Goal: Task Accomplishment & Management: Manage account settings

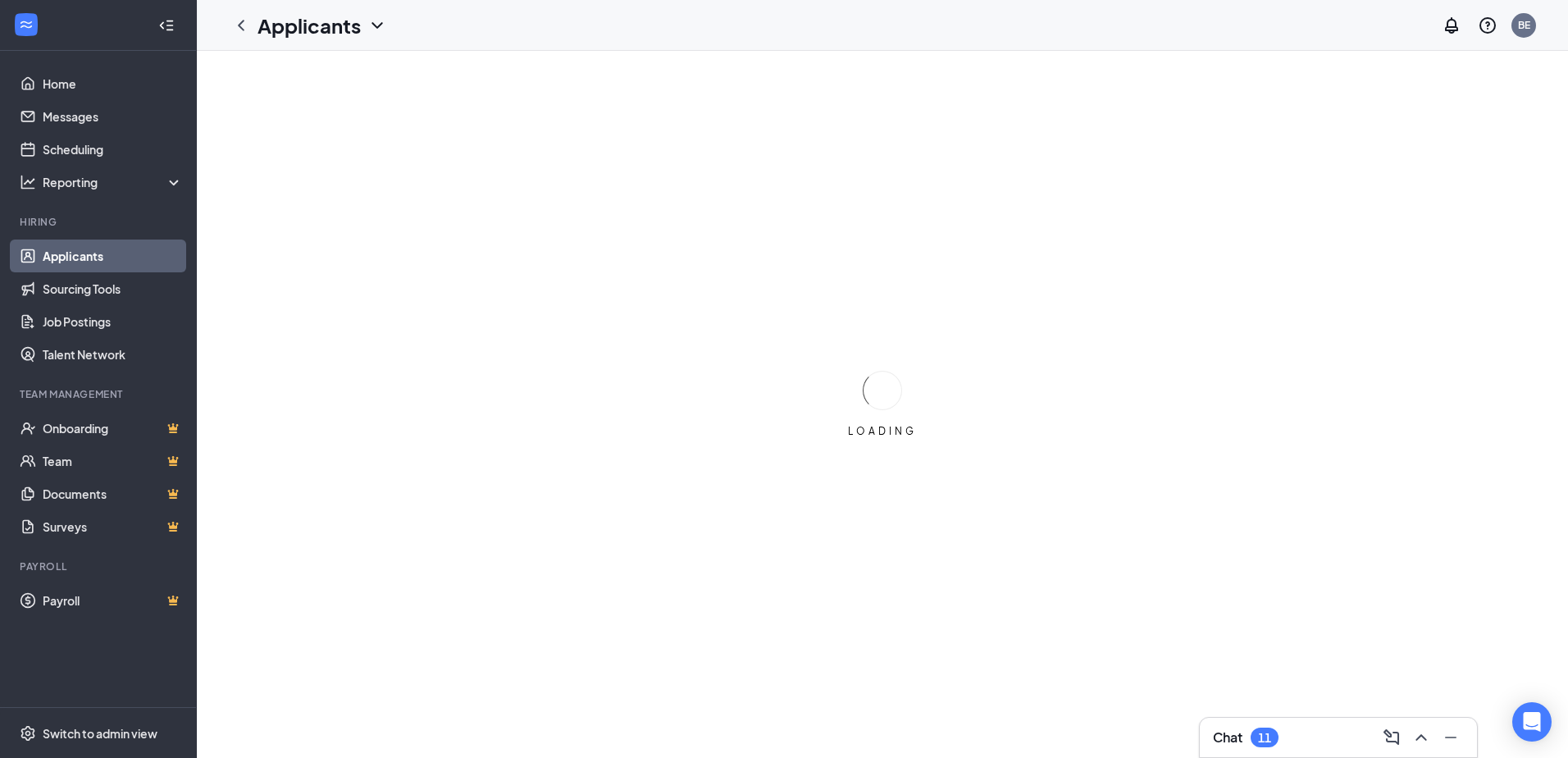
click at [1266, 741] on div "11" at bounding box center [1264, 737] width 13 height 14
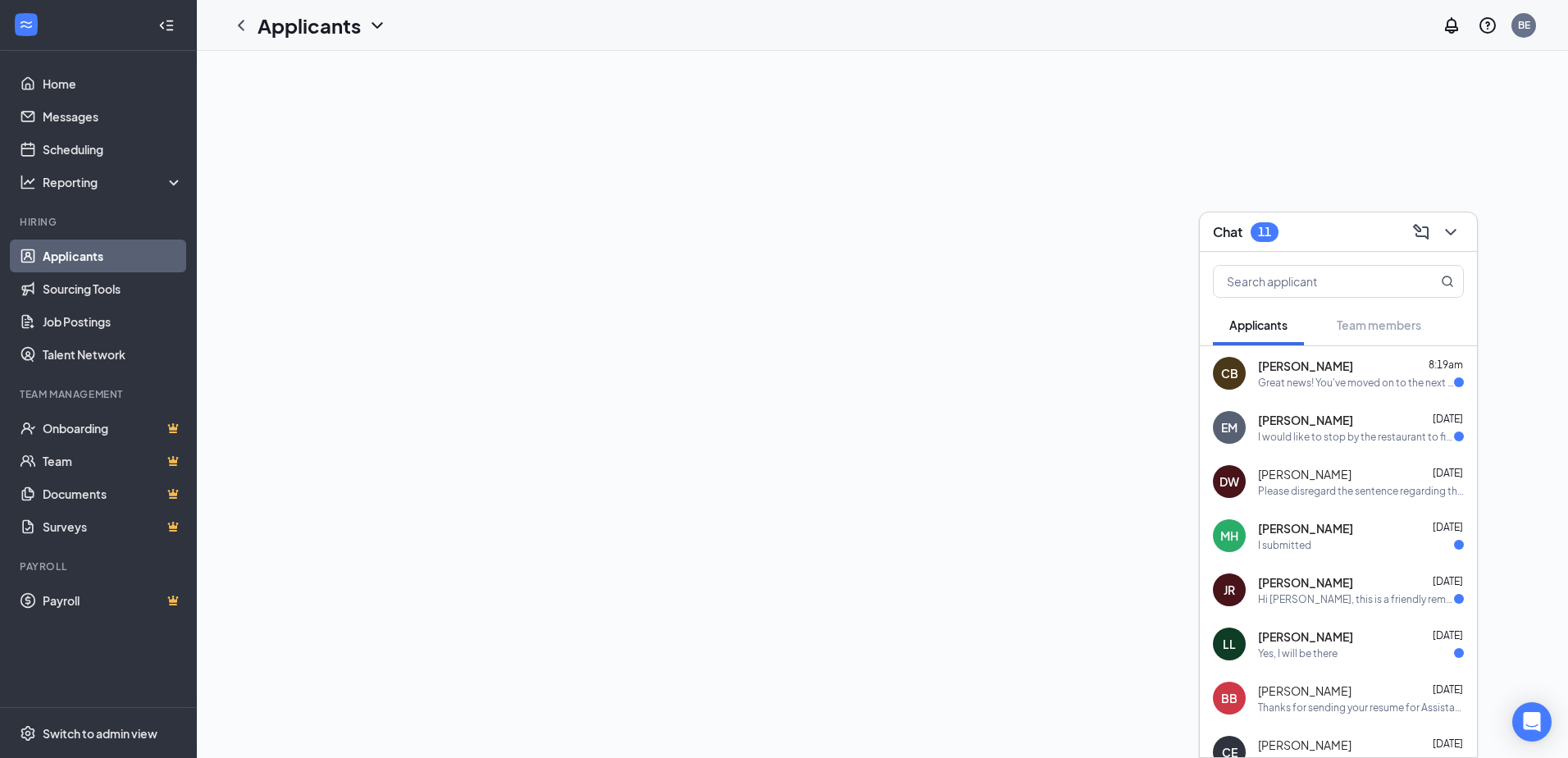
scroll to position [82, 0]
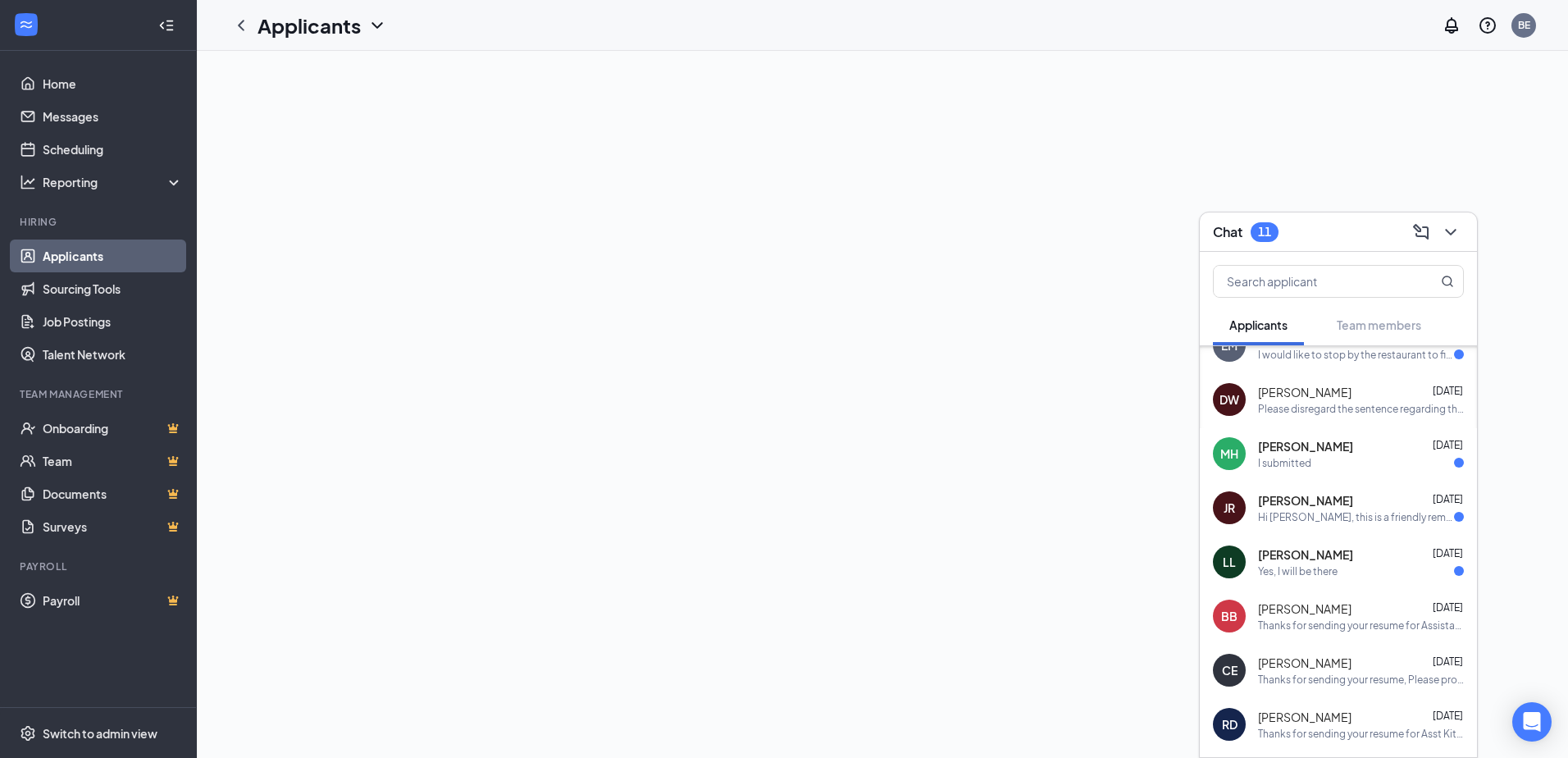
click at [1326, 637] on div "BB Brian Baker Aug 13 Thanks for sending your resume for Assistant Manager posi…" at bounding box center [1338, 616] width 278 height 54
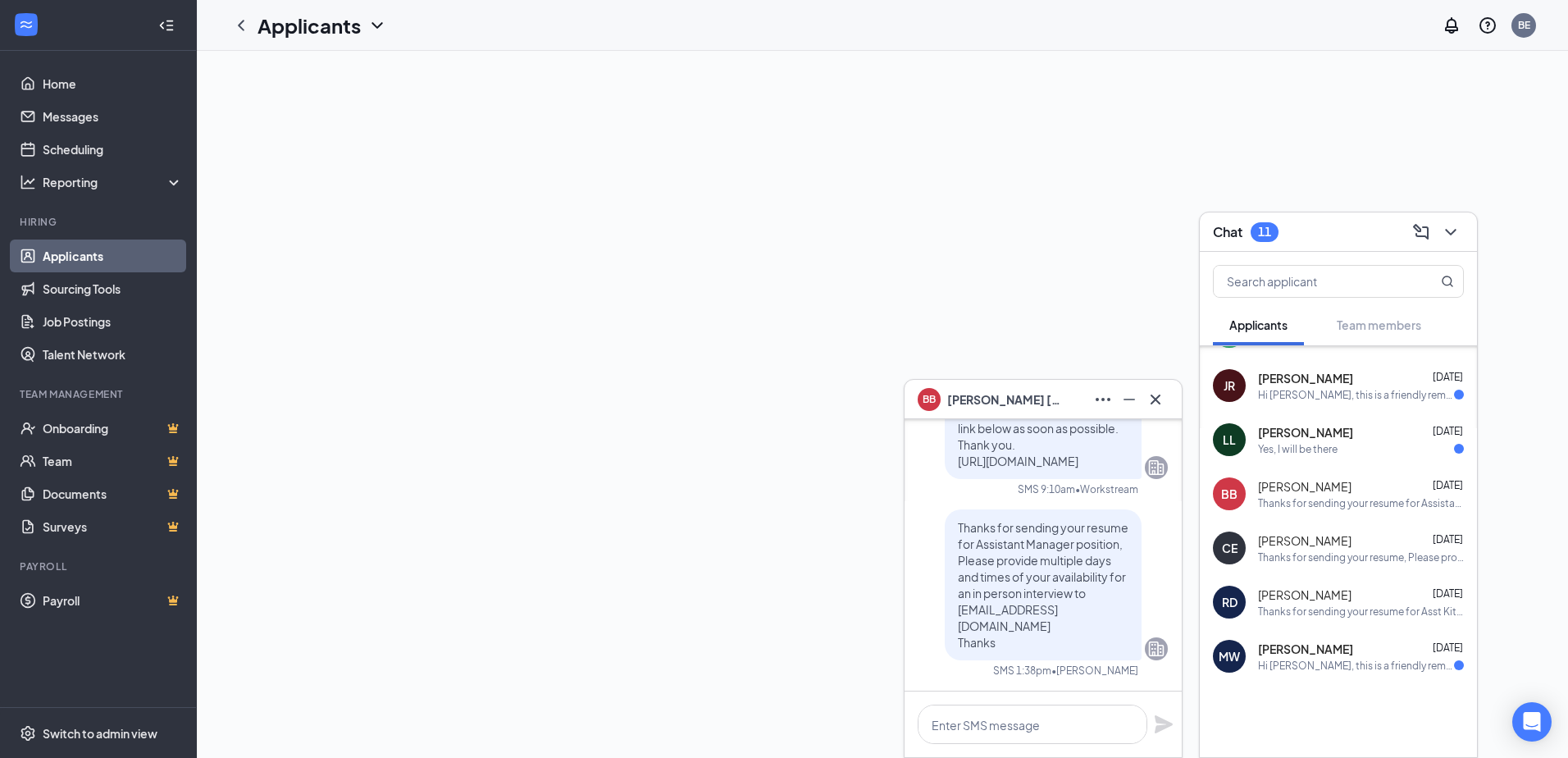
scroll to position [212, 0]
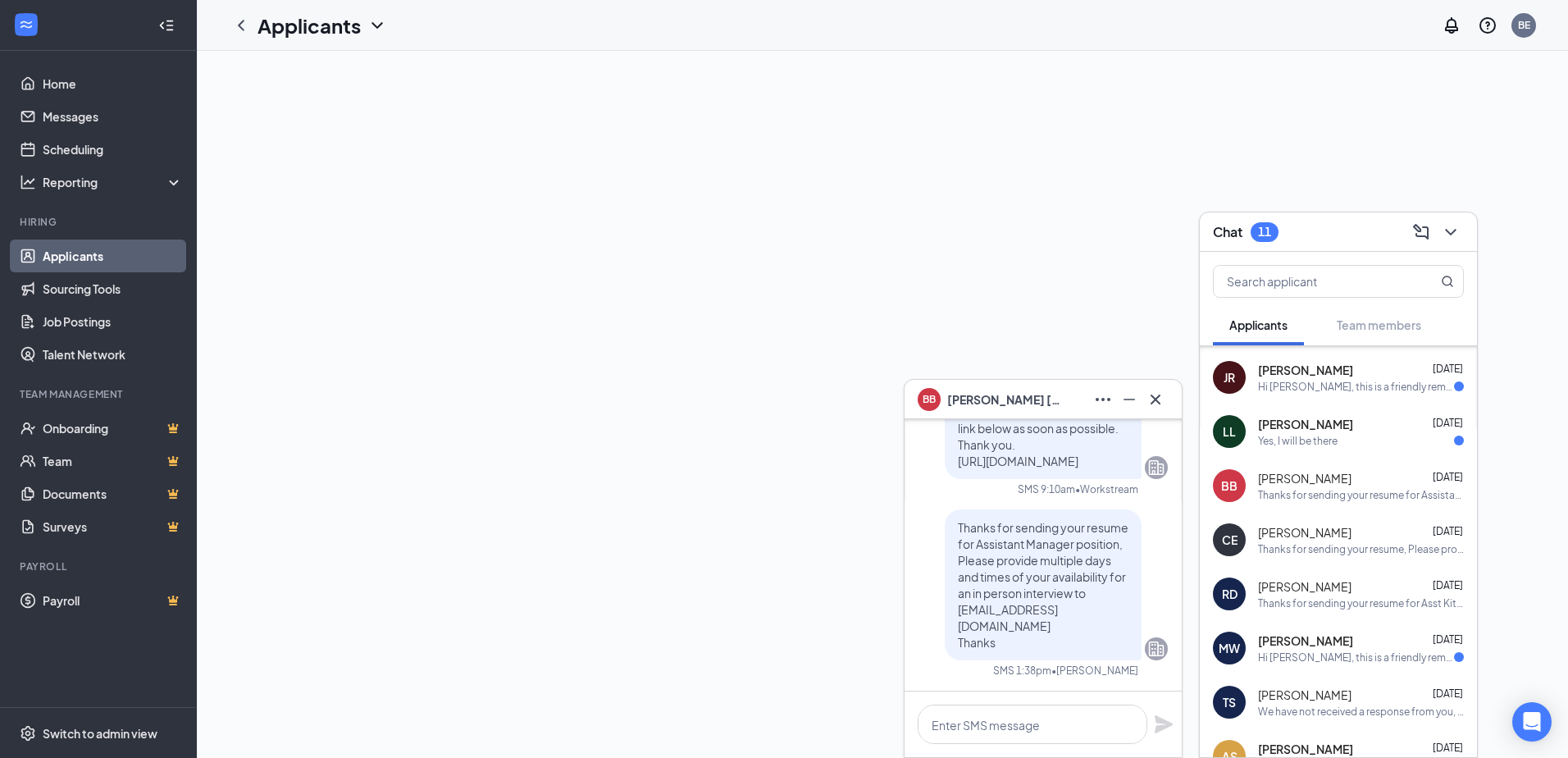
click at [1366, 598] on div "Thanks for sending your resume for Asst Kitchen Mgr Position, please provide mu…" at bounding box center [1360, 603] width 206 height 14
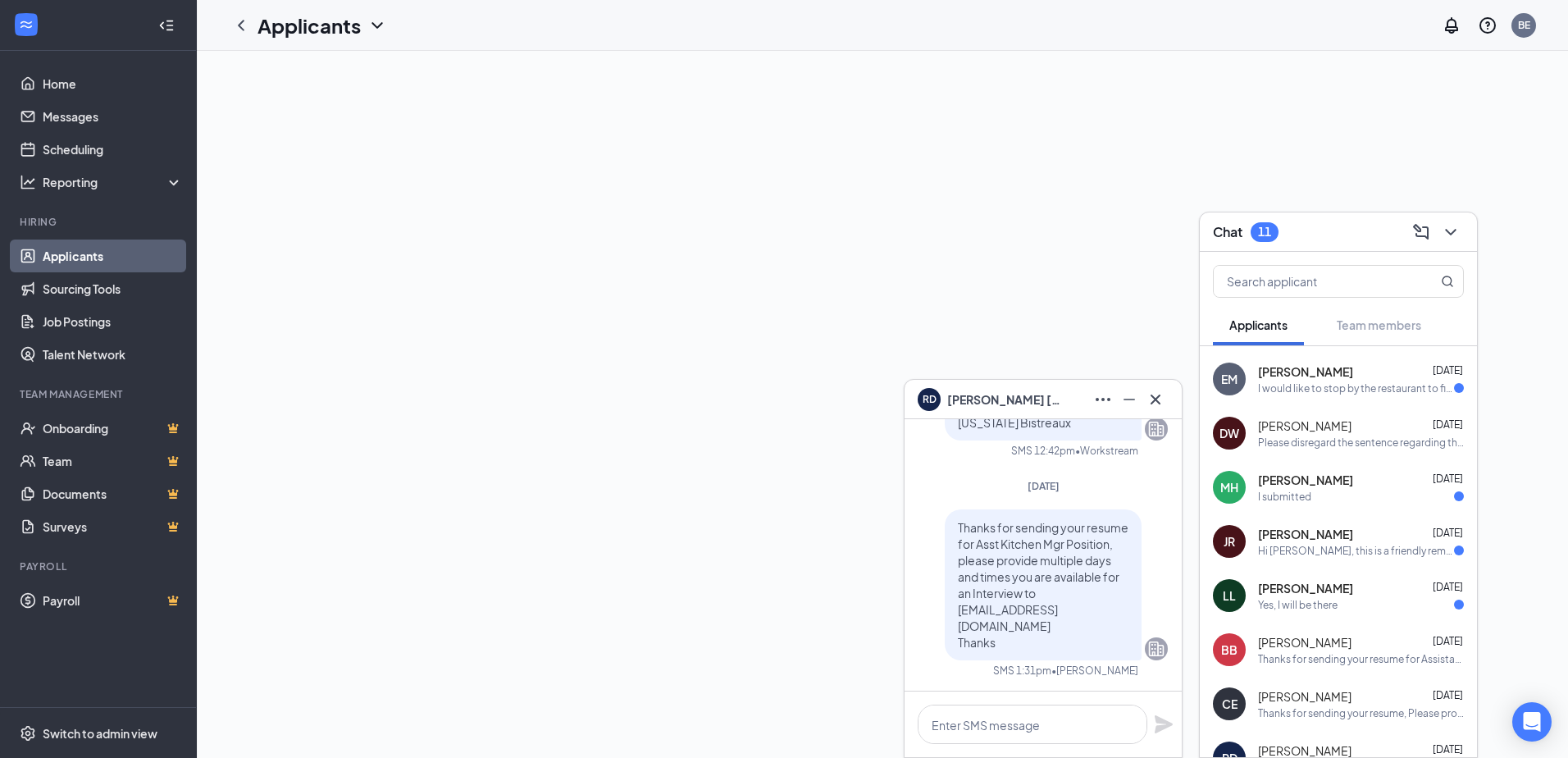
scroll to position [0, 0]
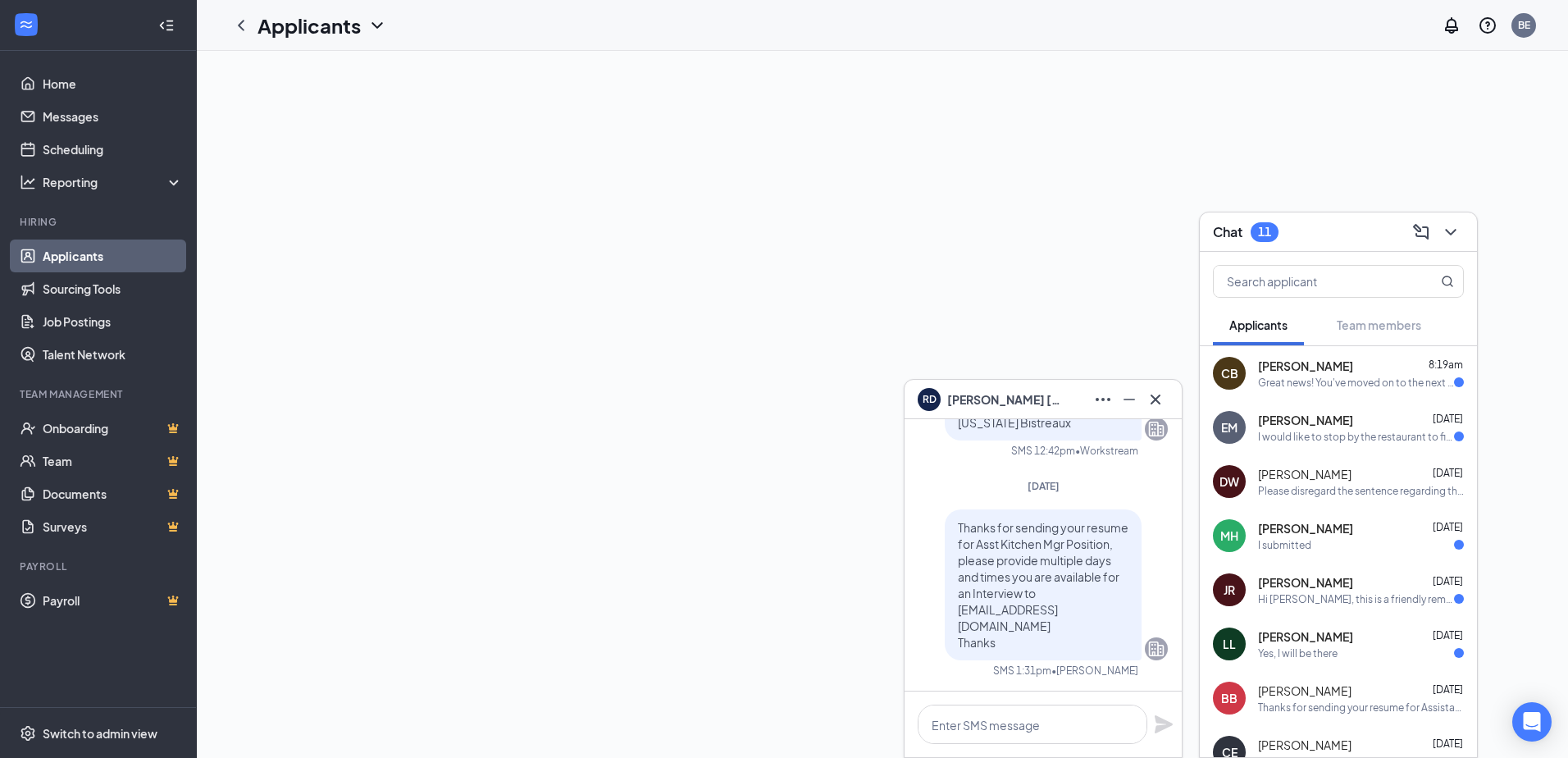
click at [1313, 379] on div "Great news! You've moved on to the next stage of the application. We have a few…" at bounding box center [1356, 382] width 196 height 14
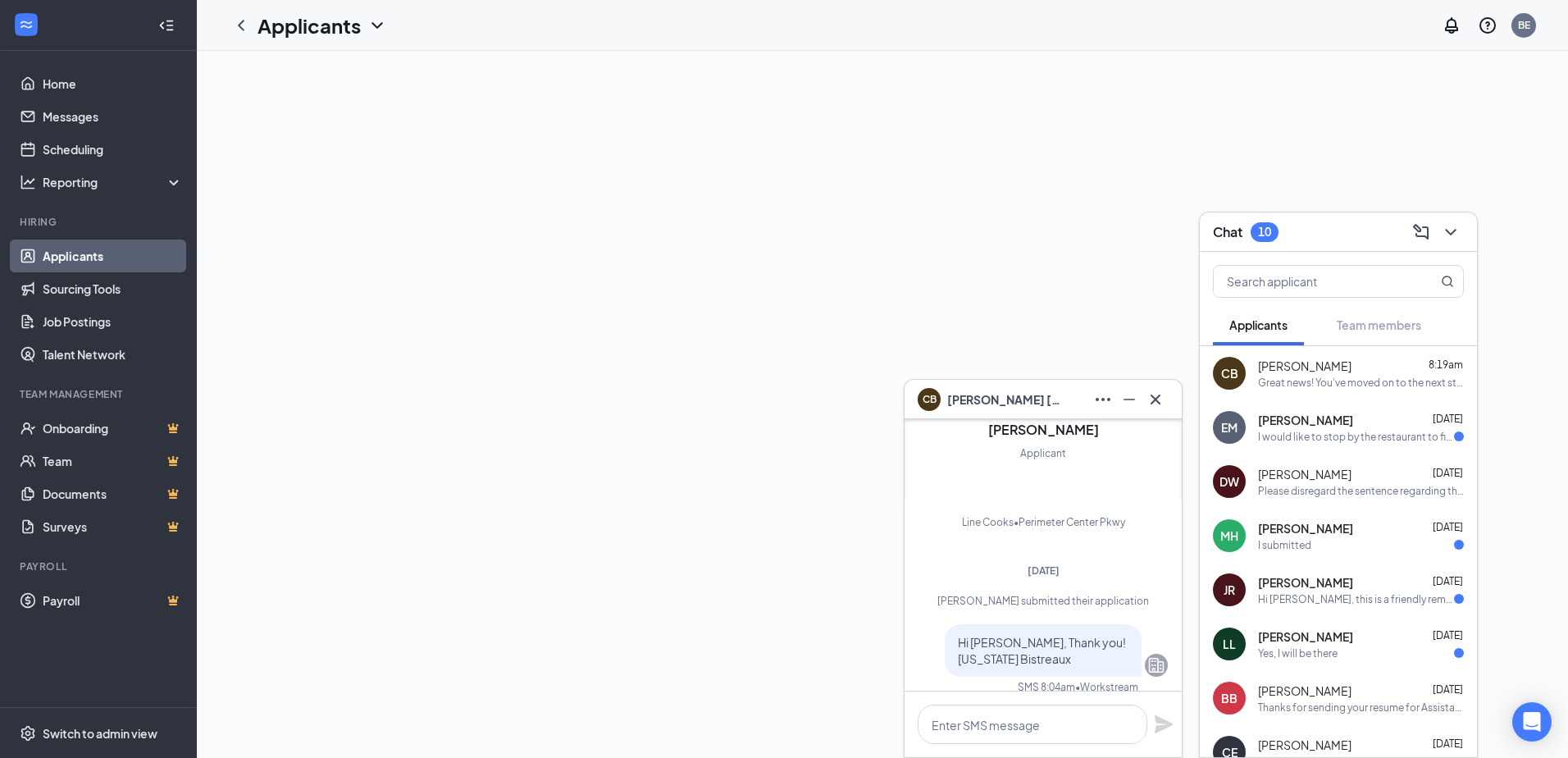
scroll to position [-328, 0]
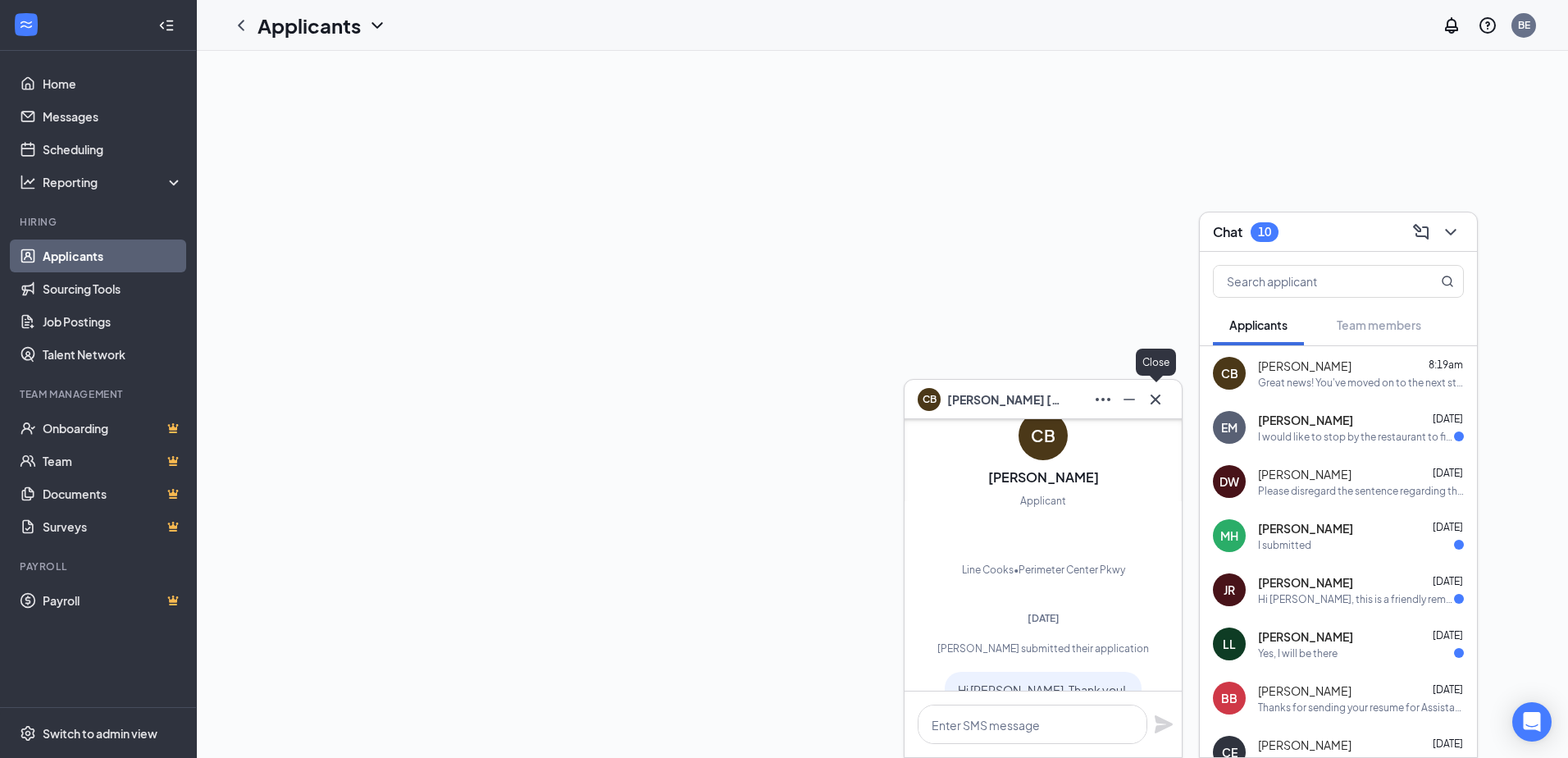
click at [1167, 401] on button at bounding box center [1155, 399] width 26 height 26
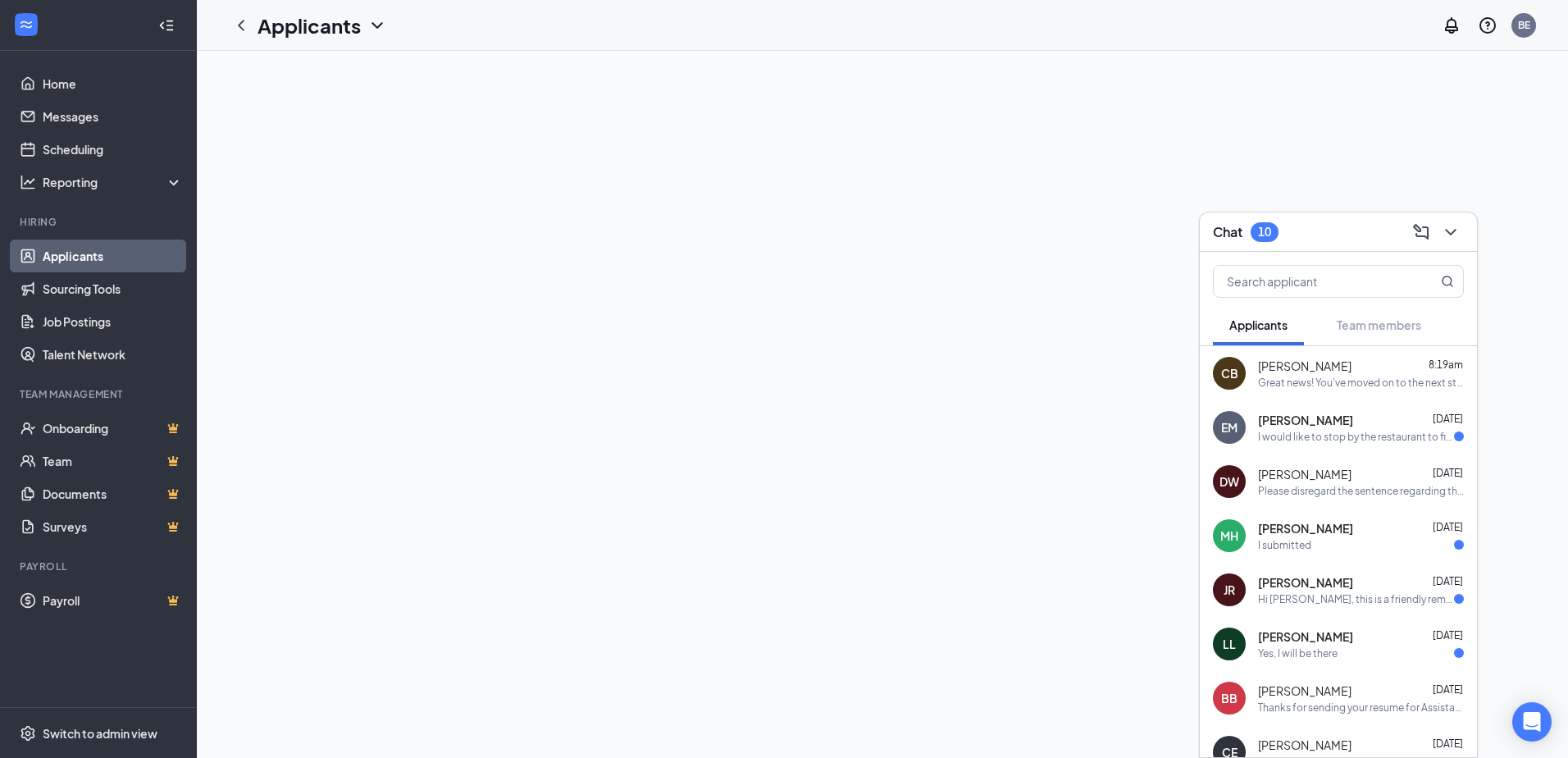
click at [1339, 643] on div "Latitia Lemell Aug 15" at bounding box center [1360, 636] width 206 height 16
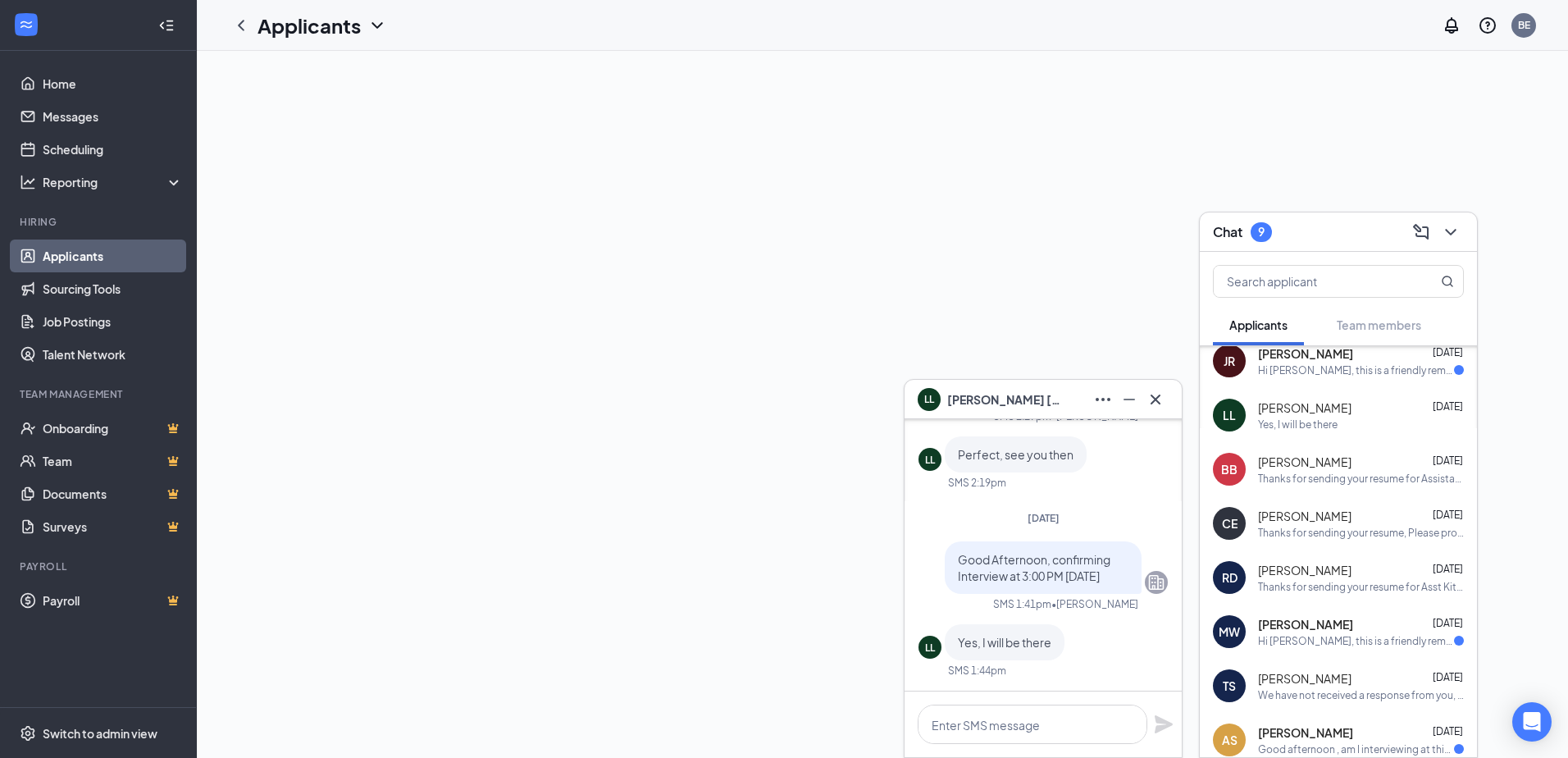
scroll to position [328, 0]
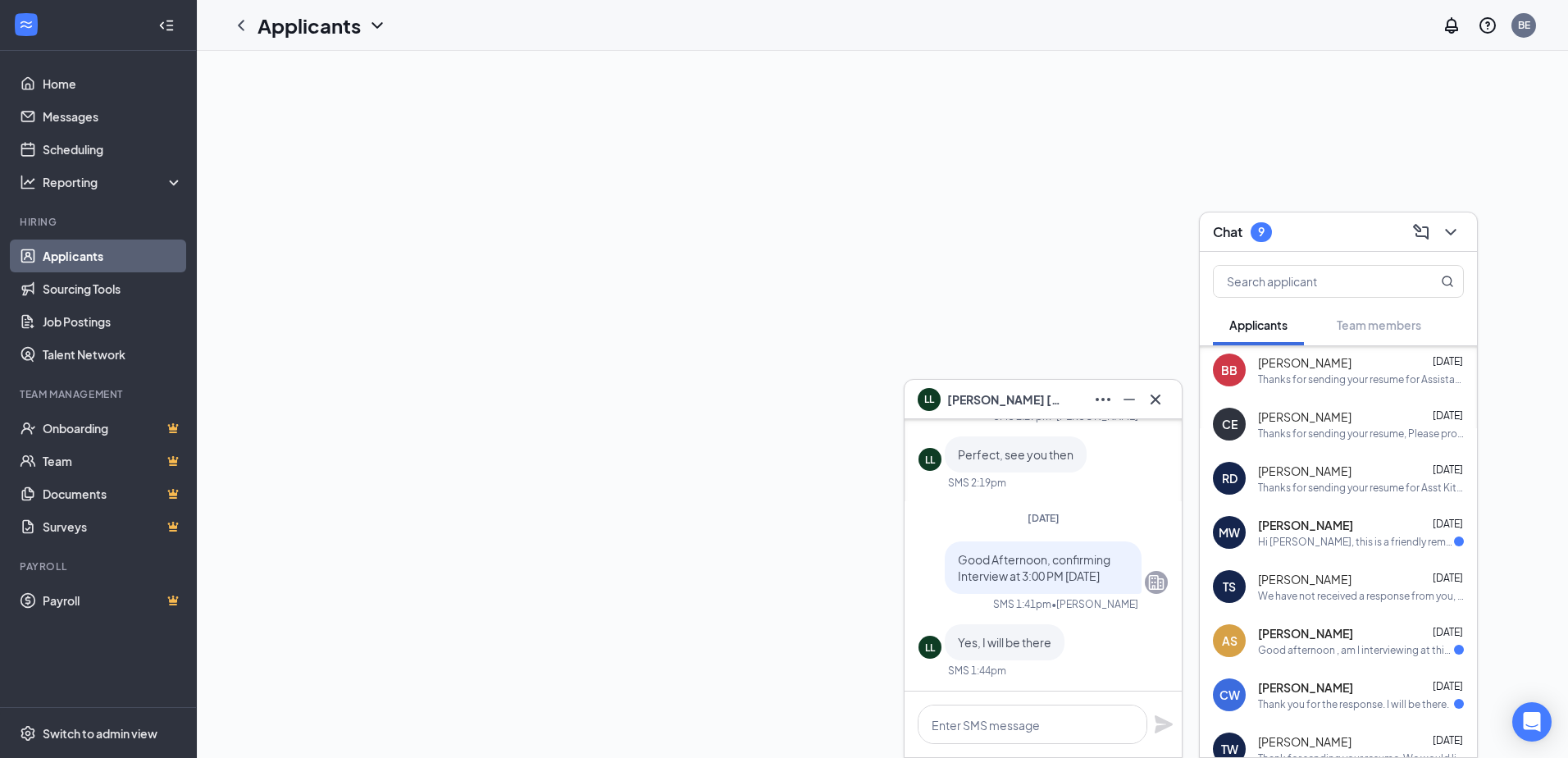
click at [1362, 552] on div "MW Miracle Whitson Aug 13 Hi Miracle Whitson, this is a friendly reminder. To m…" at bounding box center [1338, 532] width 278 height 54
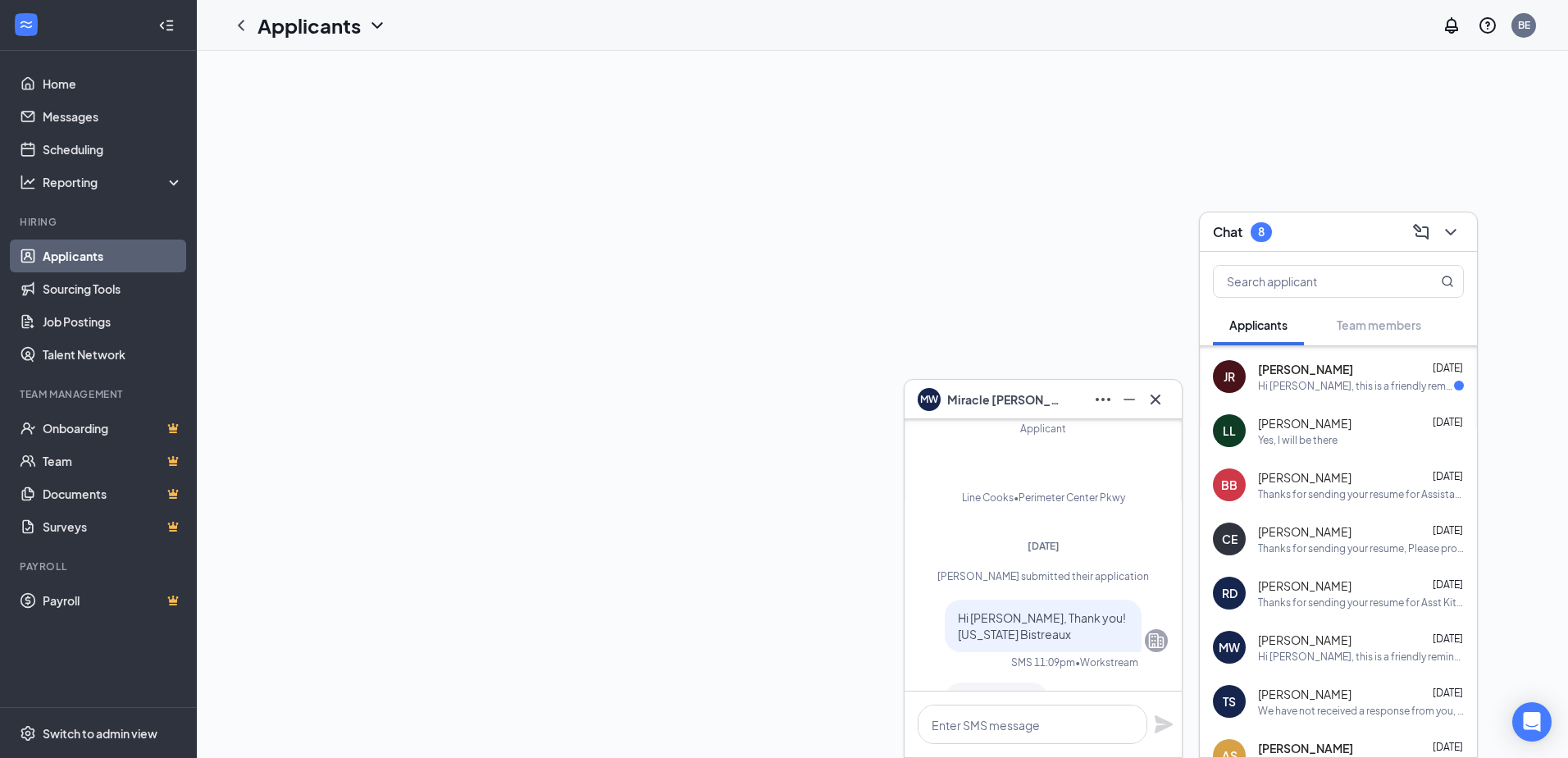
scroll to position [0, 0]
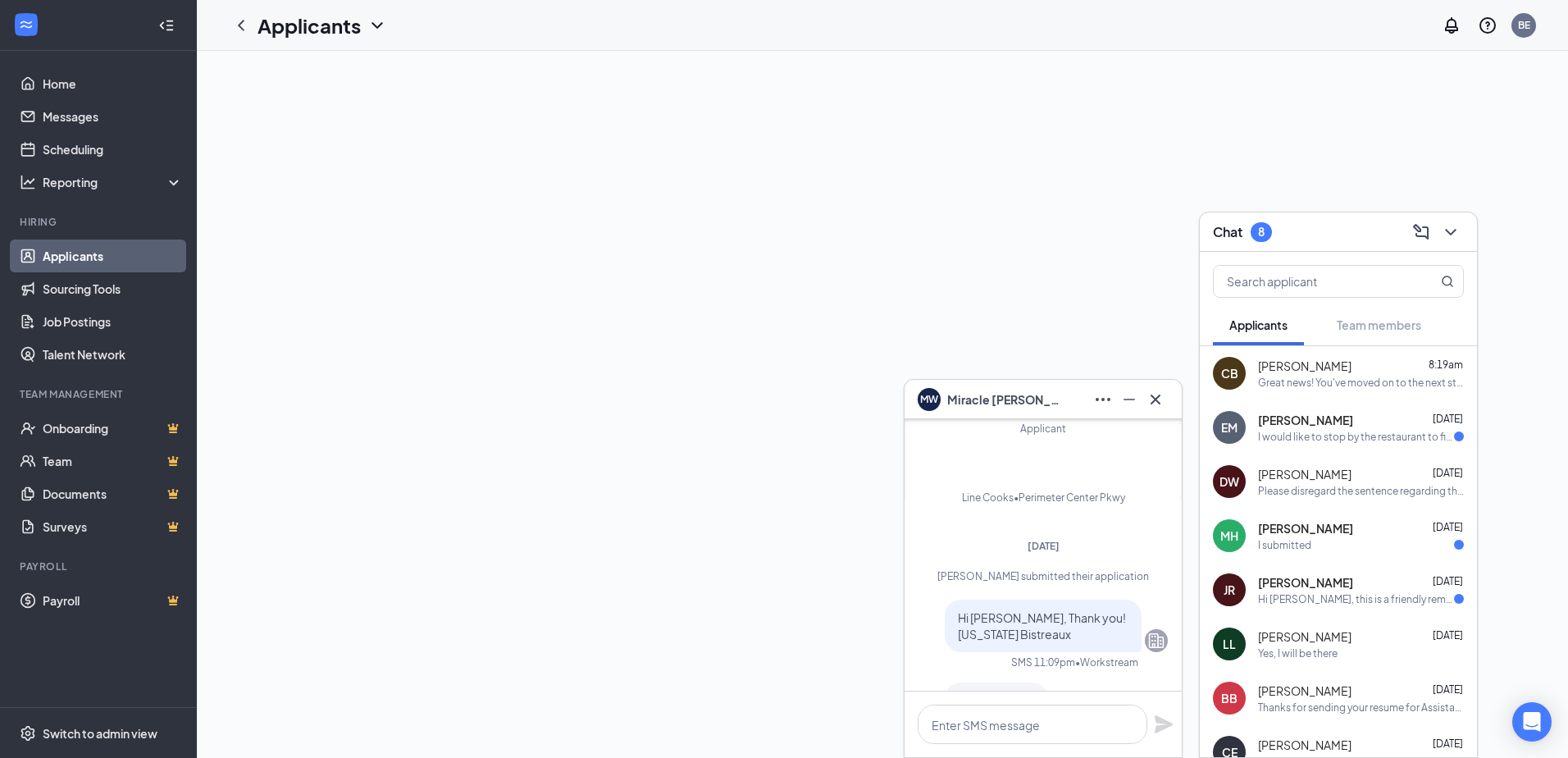
click at [1318, 446] on div "EM Edwin Moise Aug 25 I would like to stop by the restaurant to finish my appli…" at bounding box center [1338, 427] width 278 height 54
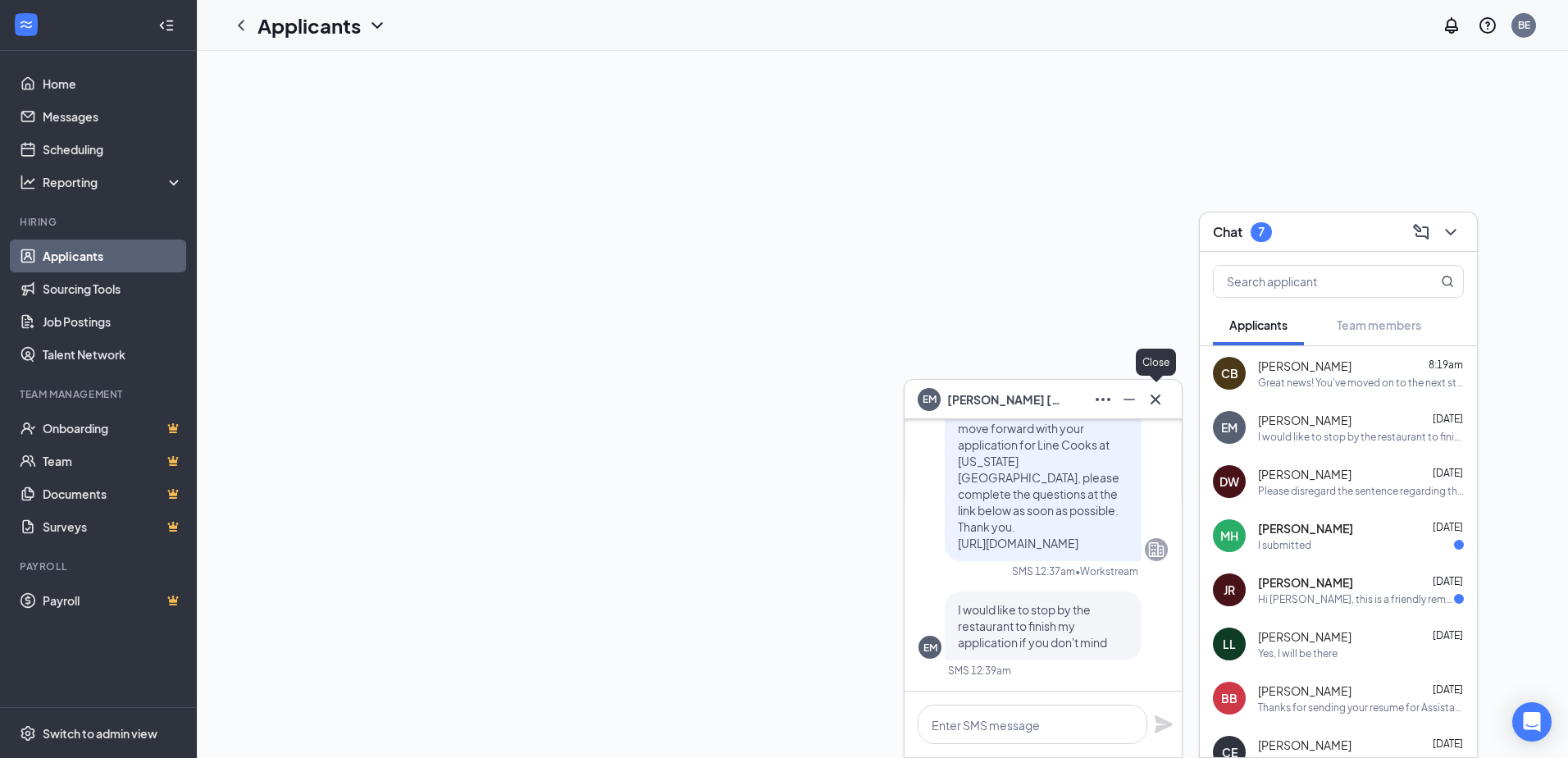
click at [1163, 396] on icon "Cross" at bounding box center [1155, 399] width 20 height 20
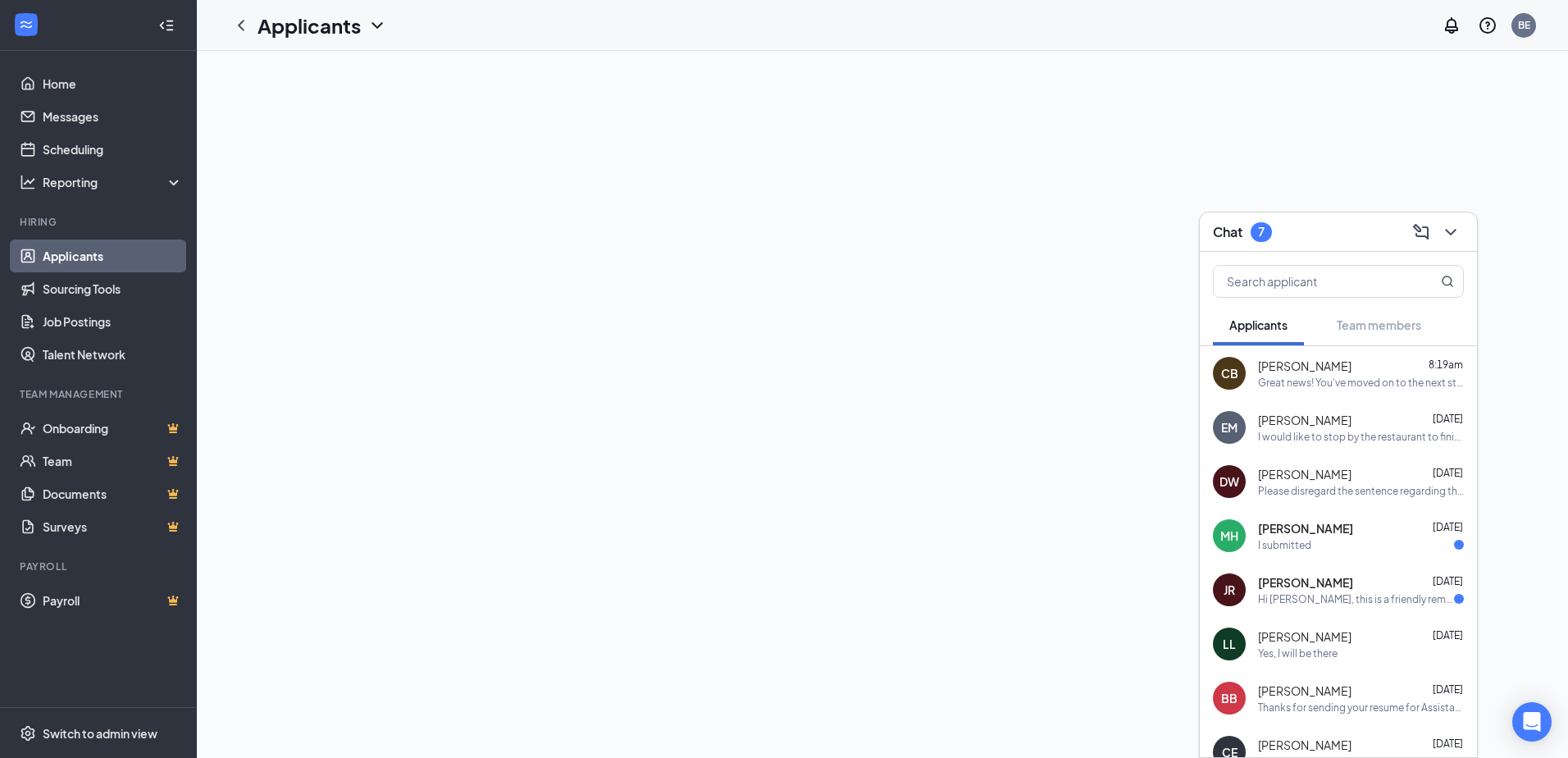
click at [1371, 526] on div "Mahyo Hamilton Aug 17" at bounding box center [1360, 527] width 206 height 16
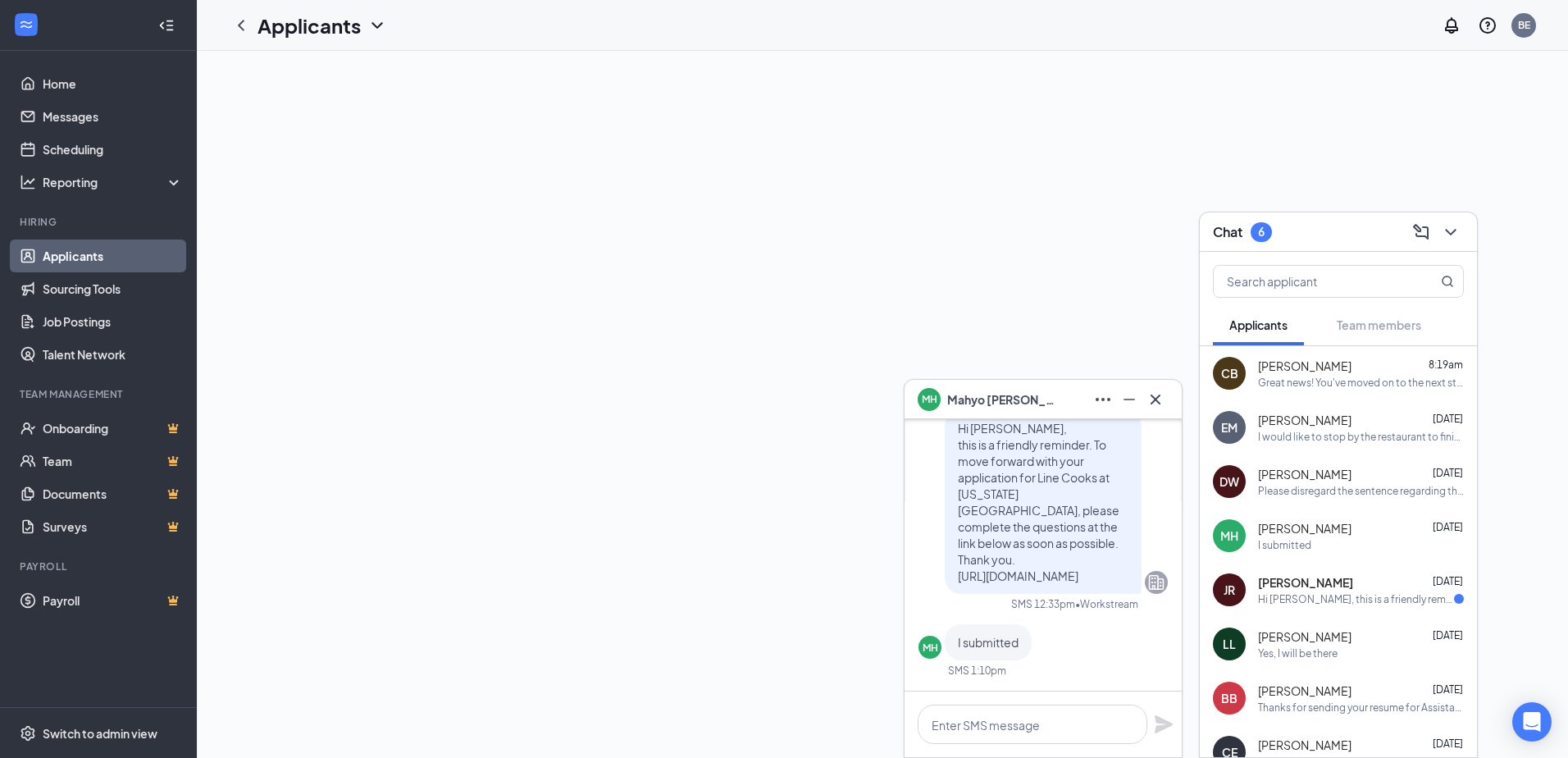
click at [1333, 593] on div "Hi Jose Ramirez, this is a friendly reminder. To move forward with your applica…" at bounding box center [1356, 599] width 196 height 14
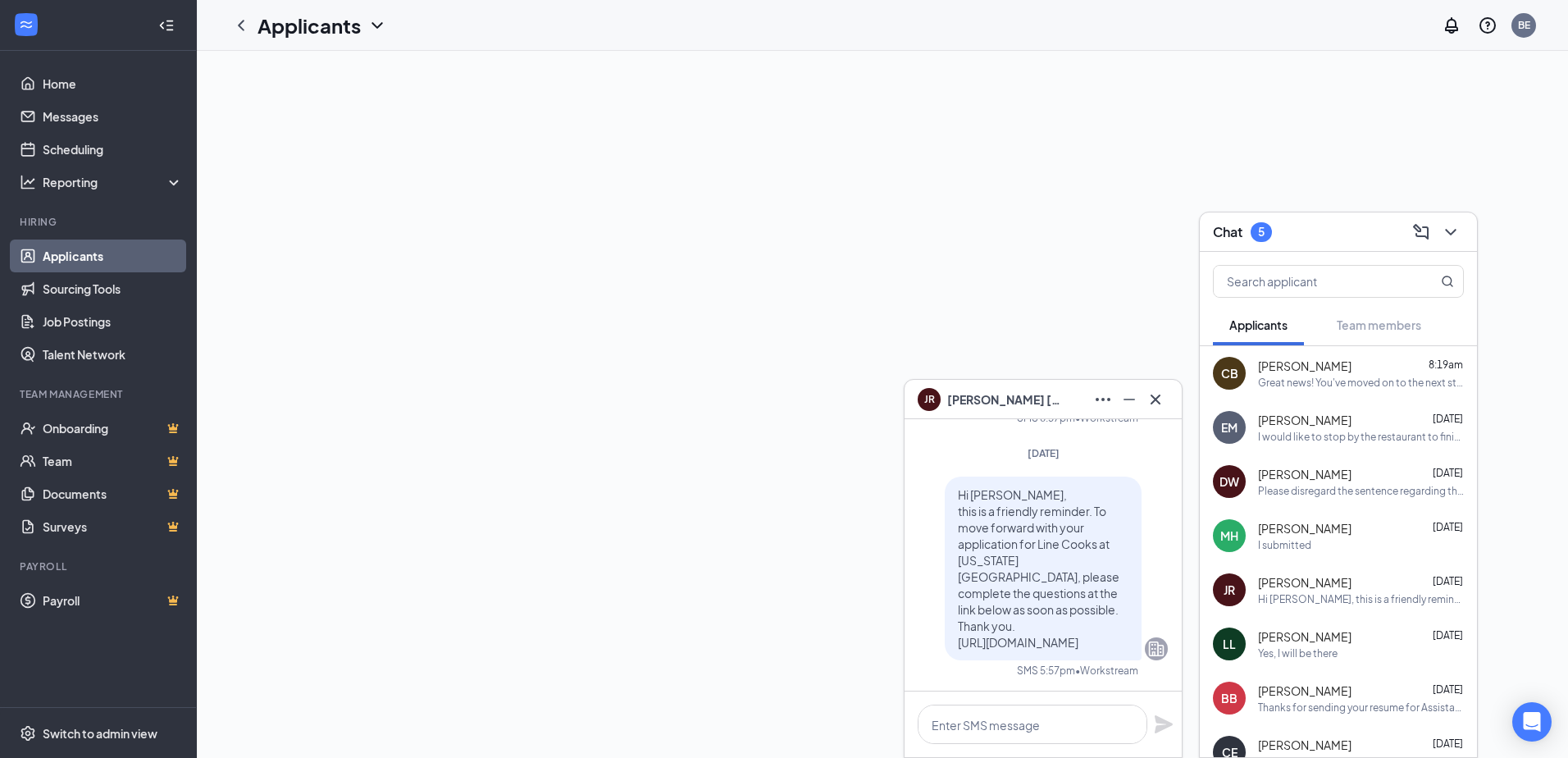
click at [1160, 401] on icon "Cross" at bounding box center [1155, 399] width 20 height 20
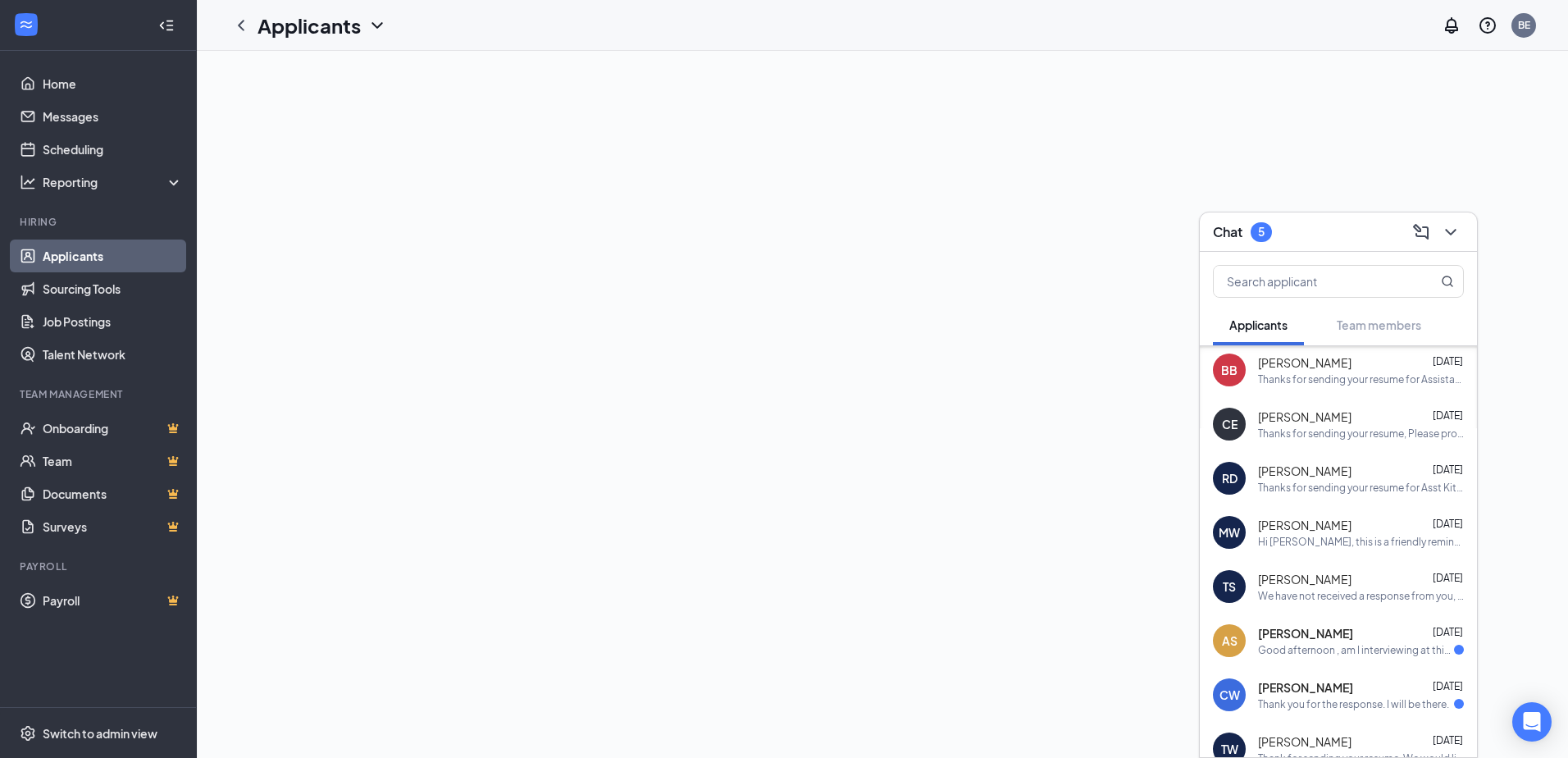
scroll to position [410, 0]
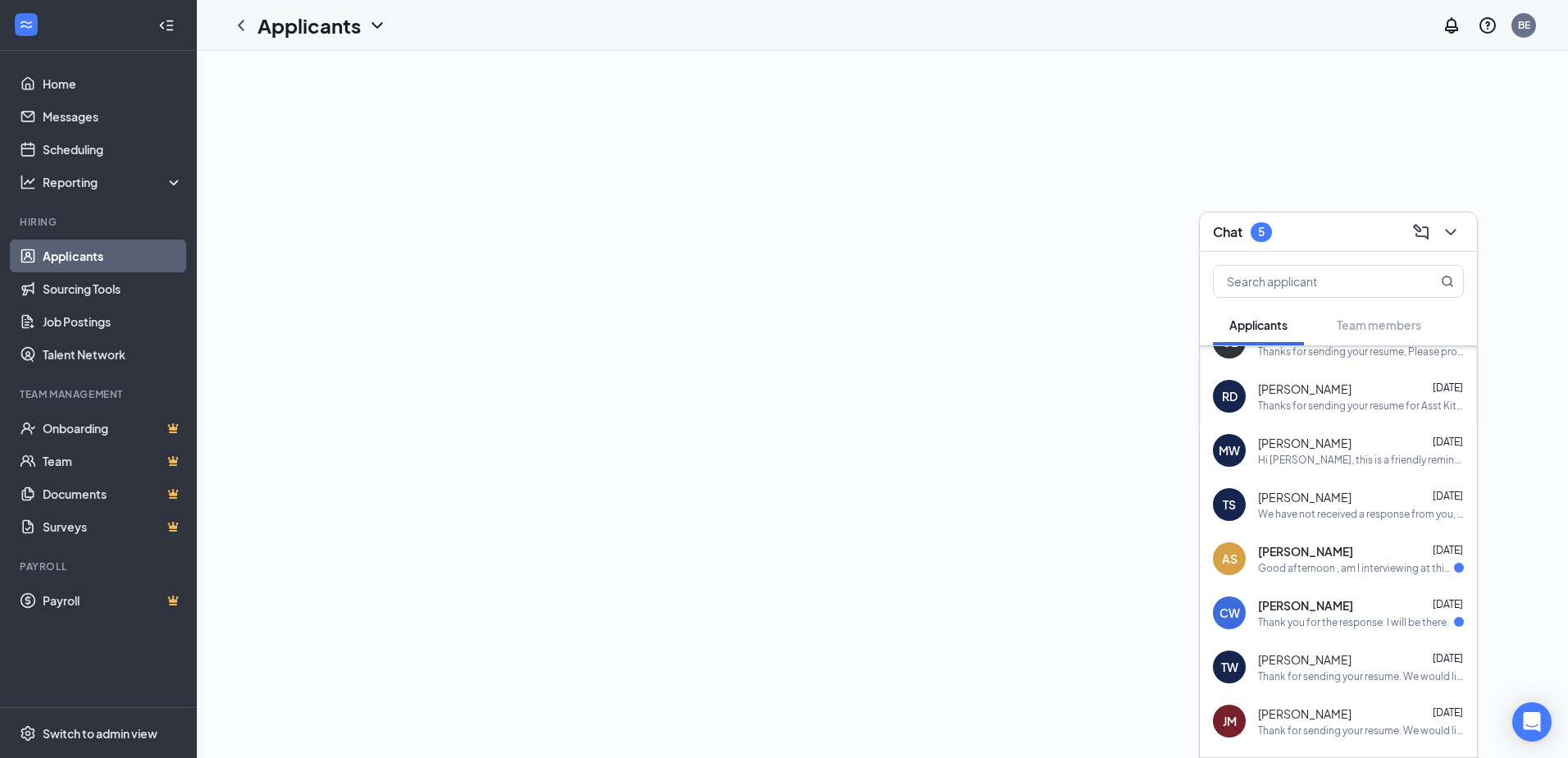
click at [1284, 566] on div "Good afternoon , am I interviewing at this location for the dunwoody position ?" at bounding box center [1356, 568] width 196 height 14
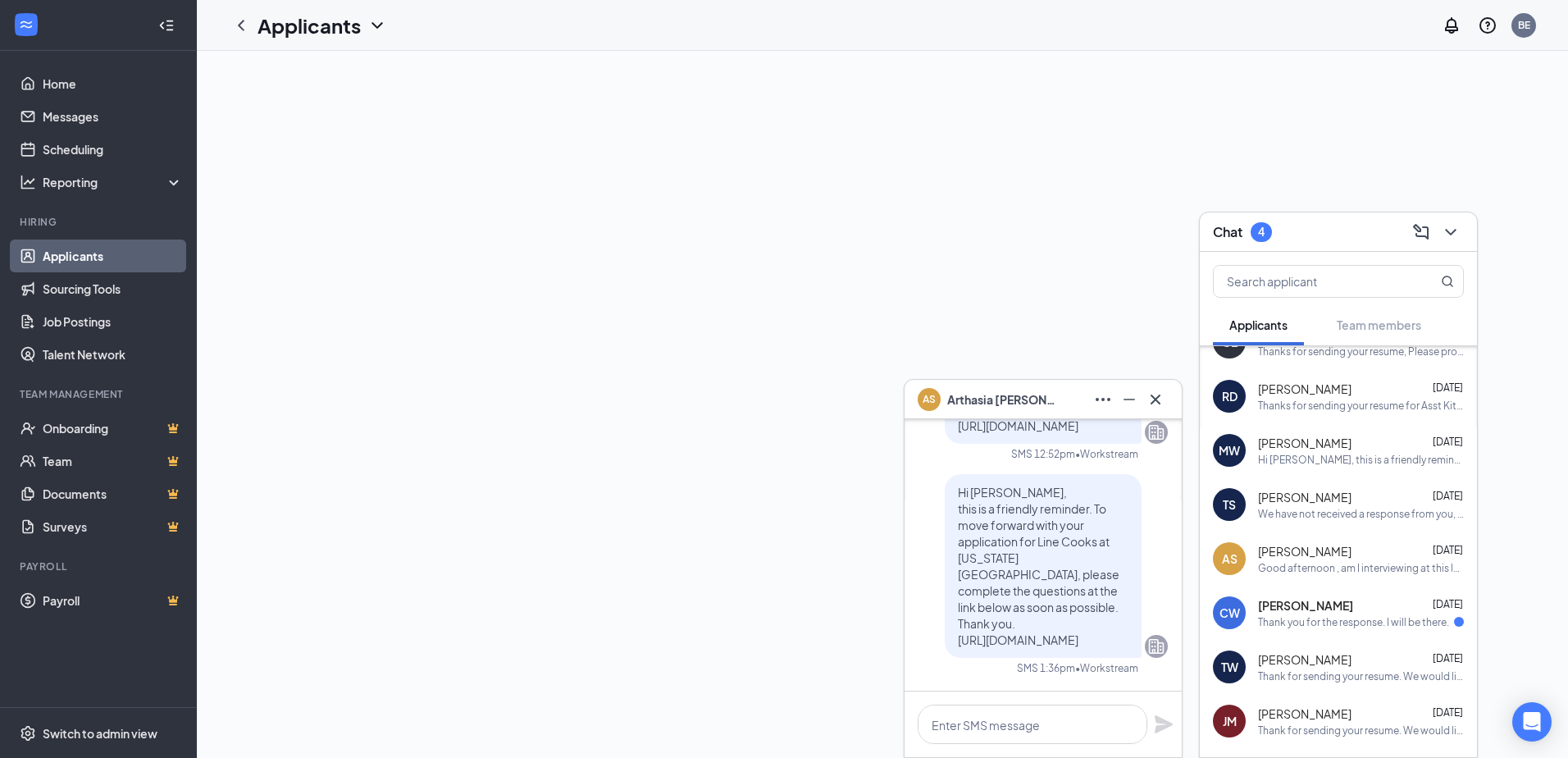
scroll to position [-656, 0]
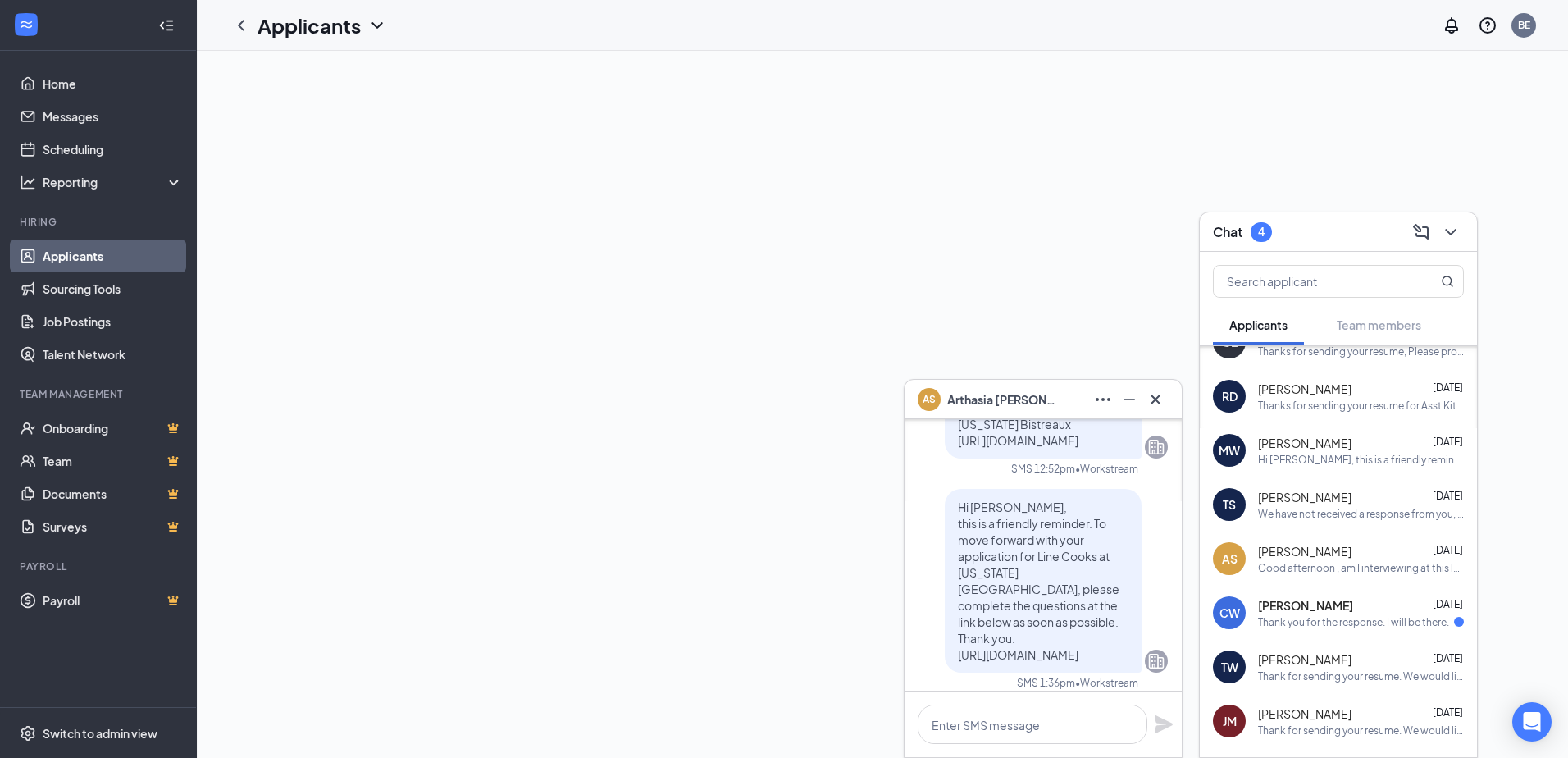
click at [776, 258] on div at bounding box center [882, 404] width 1371 height 707
click at [95, 253] on link "Applicants" at bounding box center [113, 256] width 140 height 33
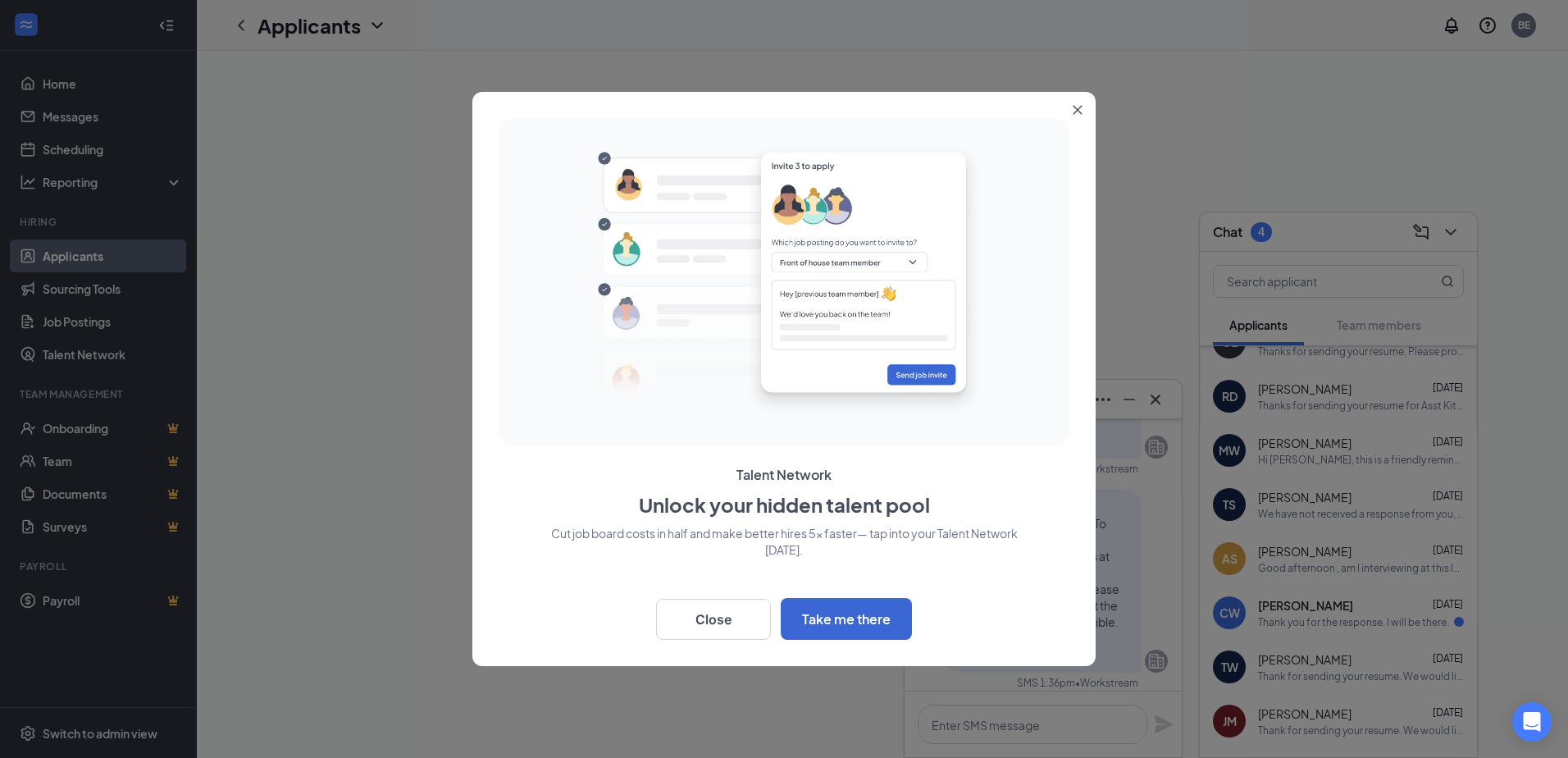
click at [1453, 227] on div at bounding box center [784, 379] width 1568 height 758
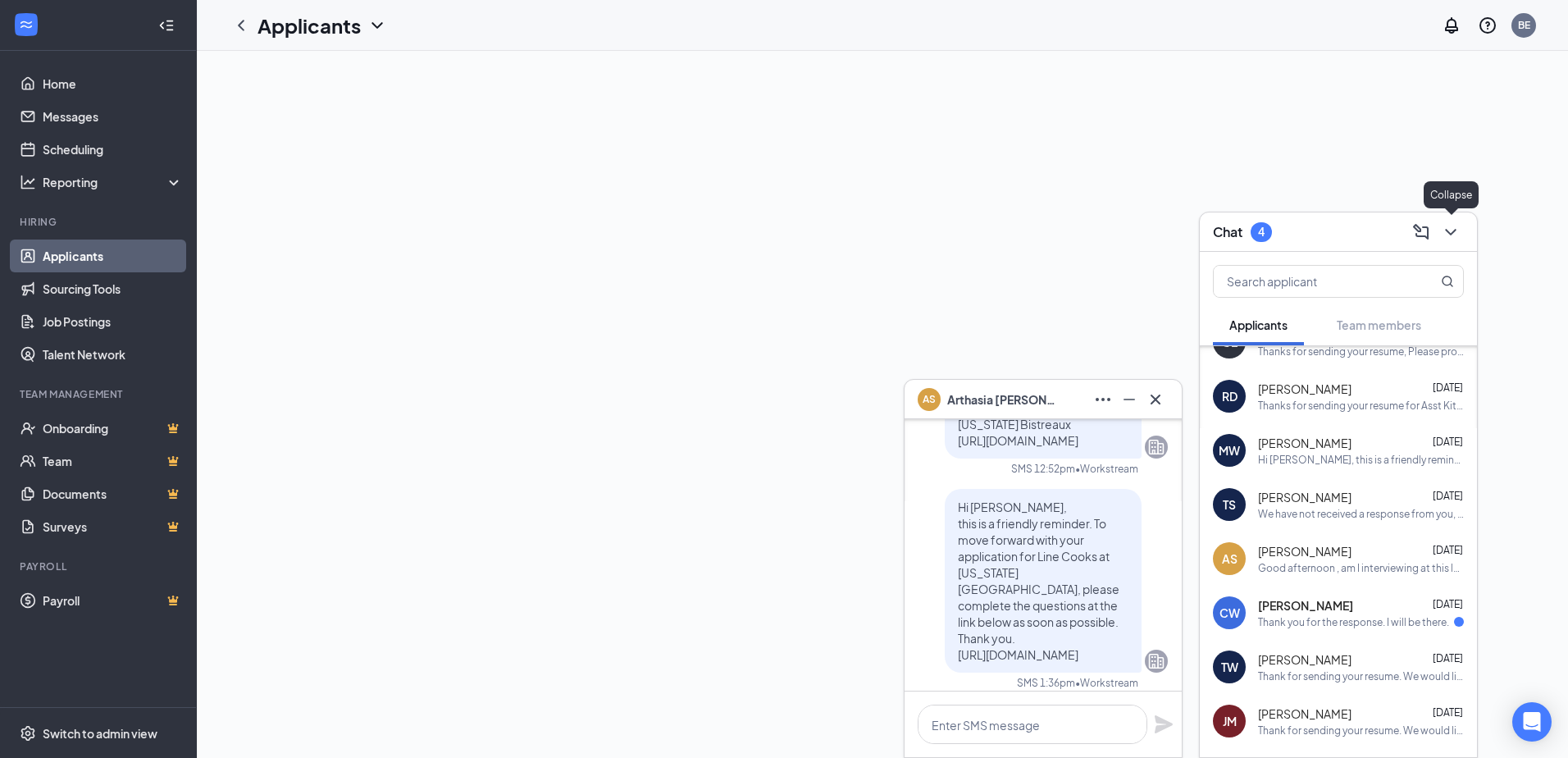
click at [1454, 222] on icon "ChevronDown" at bounding box center [1450, 232] width 20 height 20
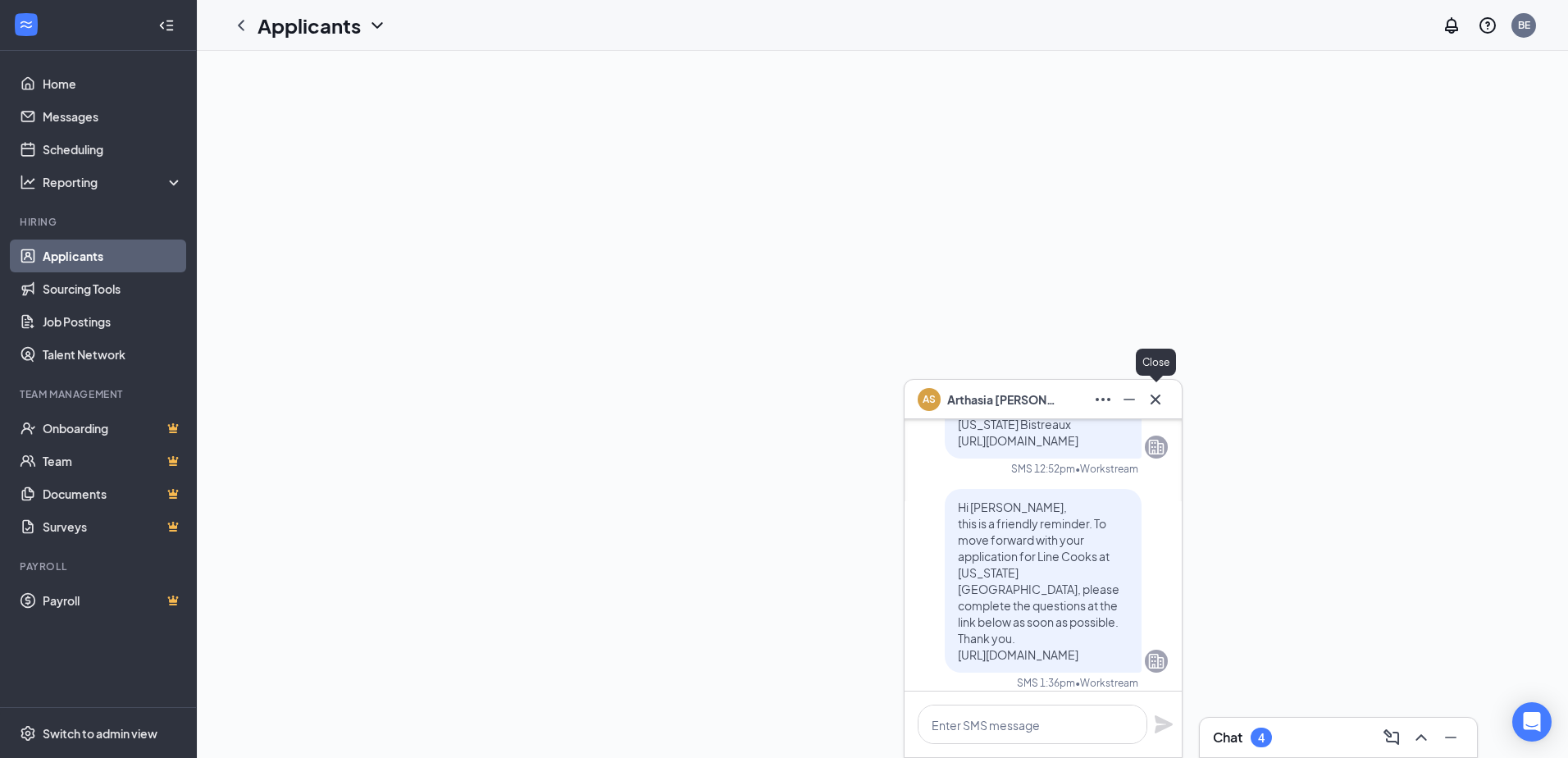
click at [1165, 393] on icon "Cross" at bounding box center [1155, 399] width 20 height 20
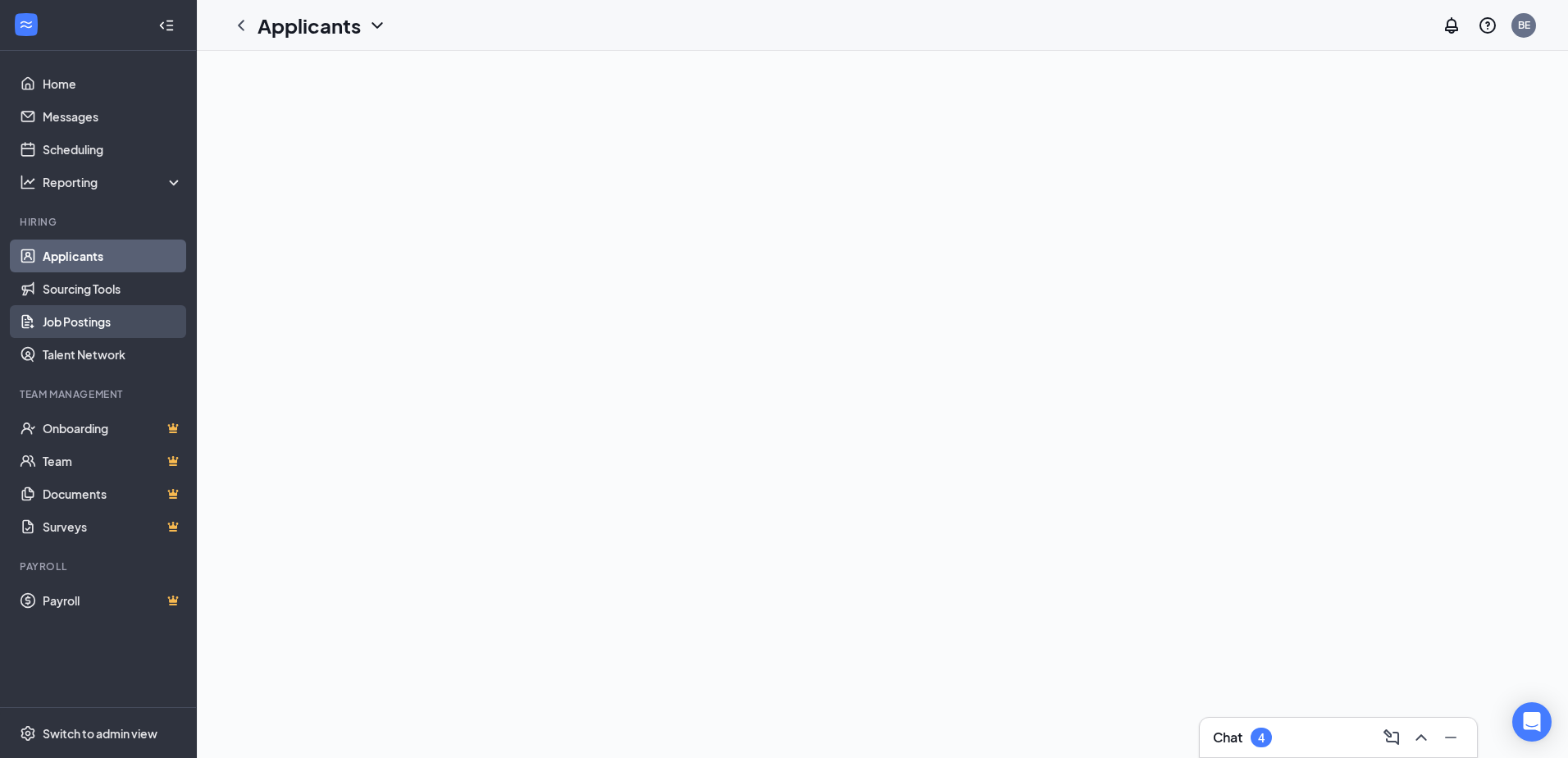
click at [68, 329] on link "Job Postings" at bounding box center [113, 322] width 140 height 33
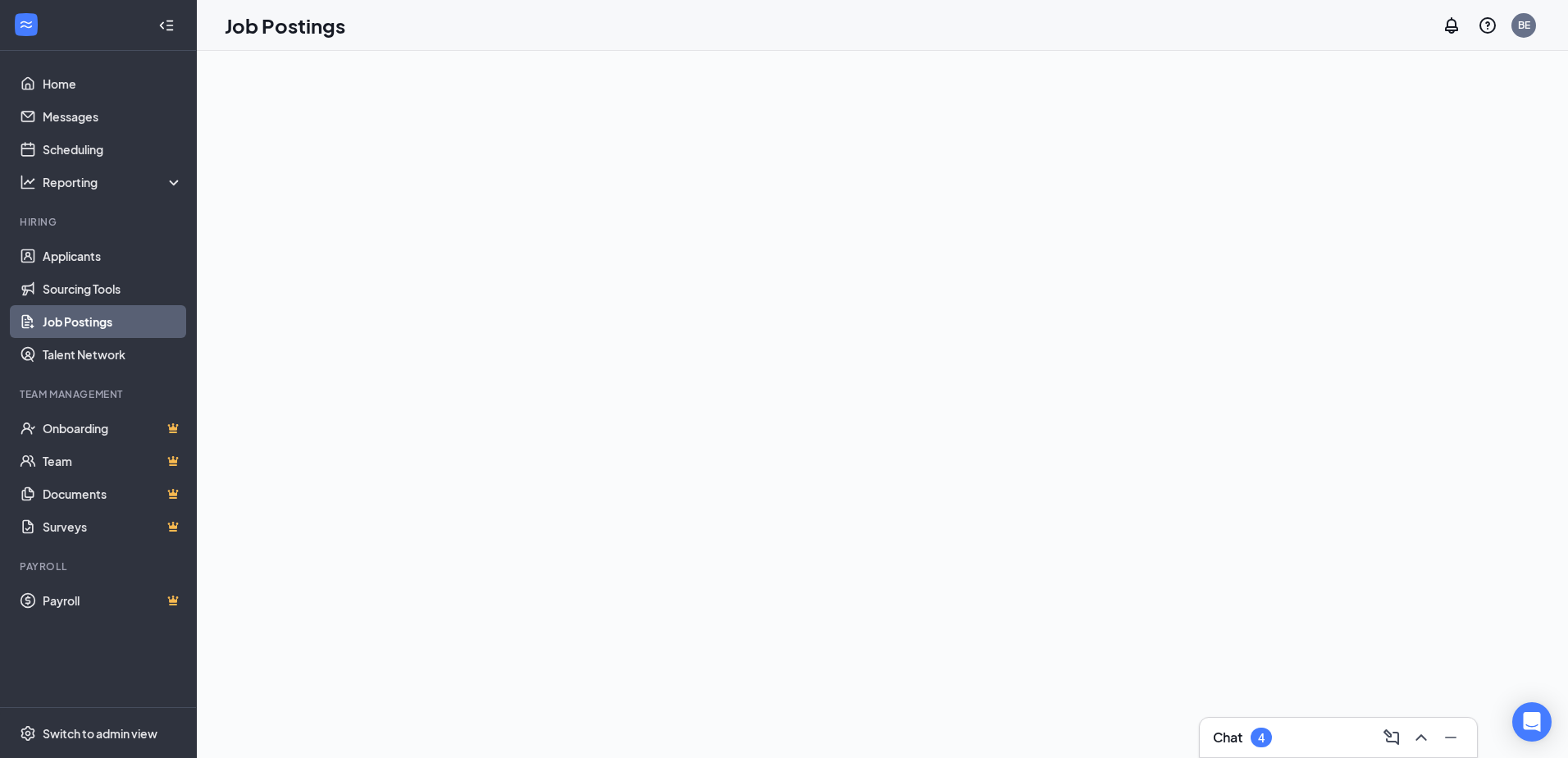
click at [158, 313] on link "Job Postings" at bounding box center [113, 322] width 140 height 33
click at [83, 252] on link "Applicants" at bounding box center [113, 256] width 140 height 33
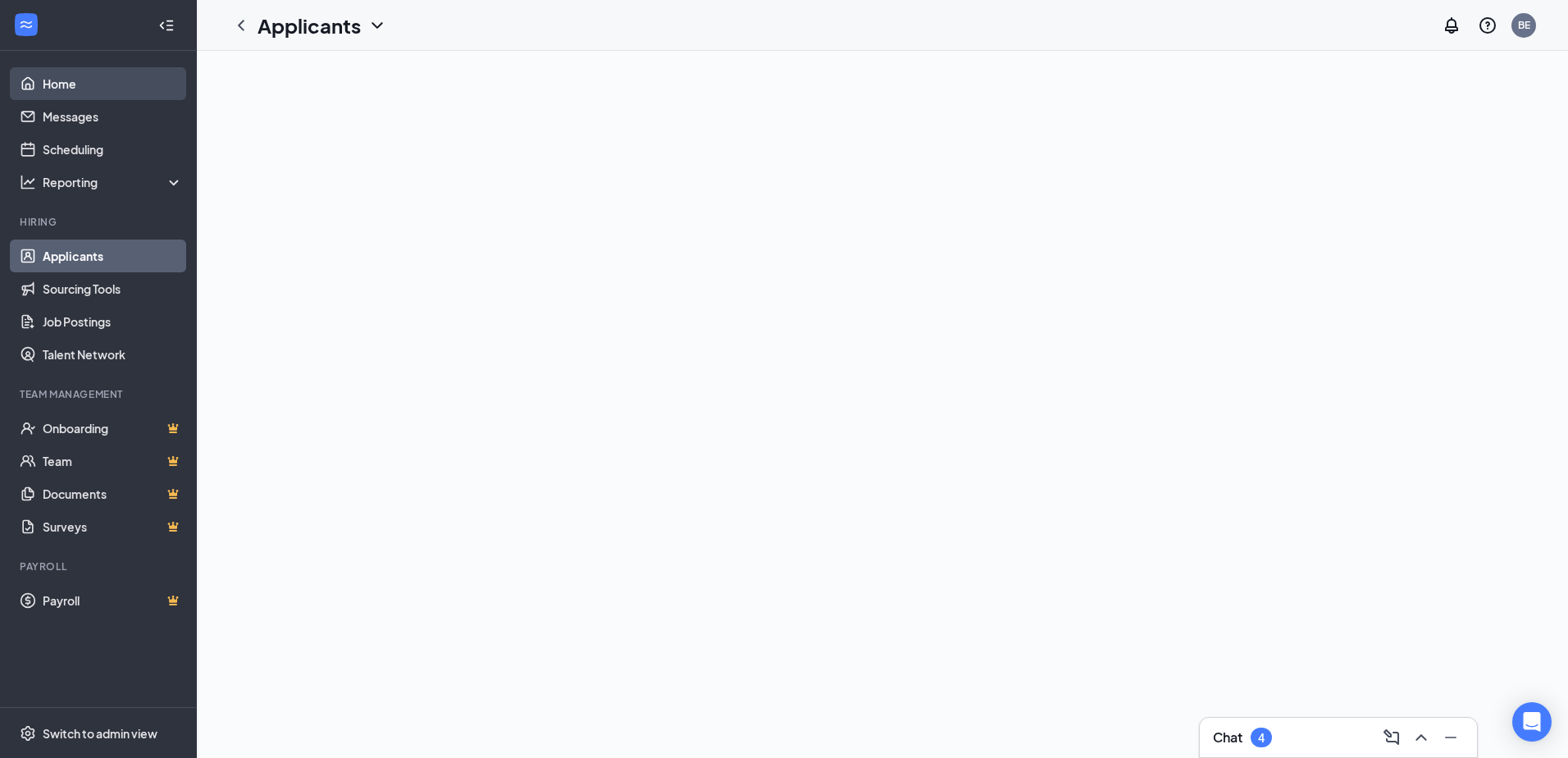
click at [63, 88] on link "Home" at bounding box center [113, 84] width 140 height 33
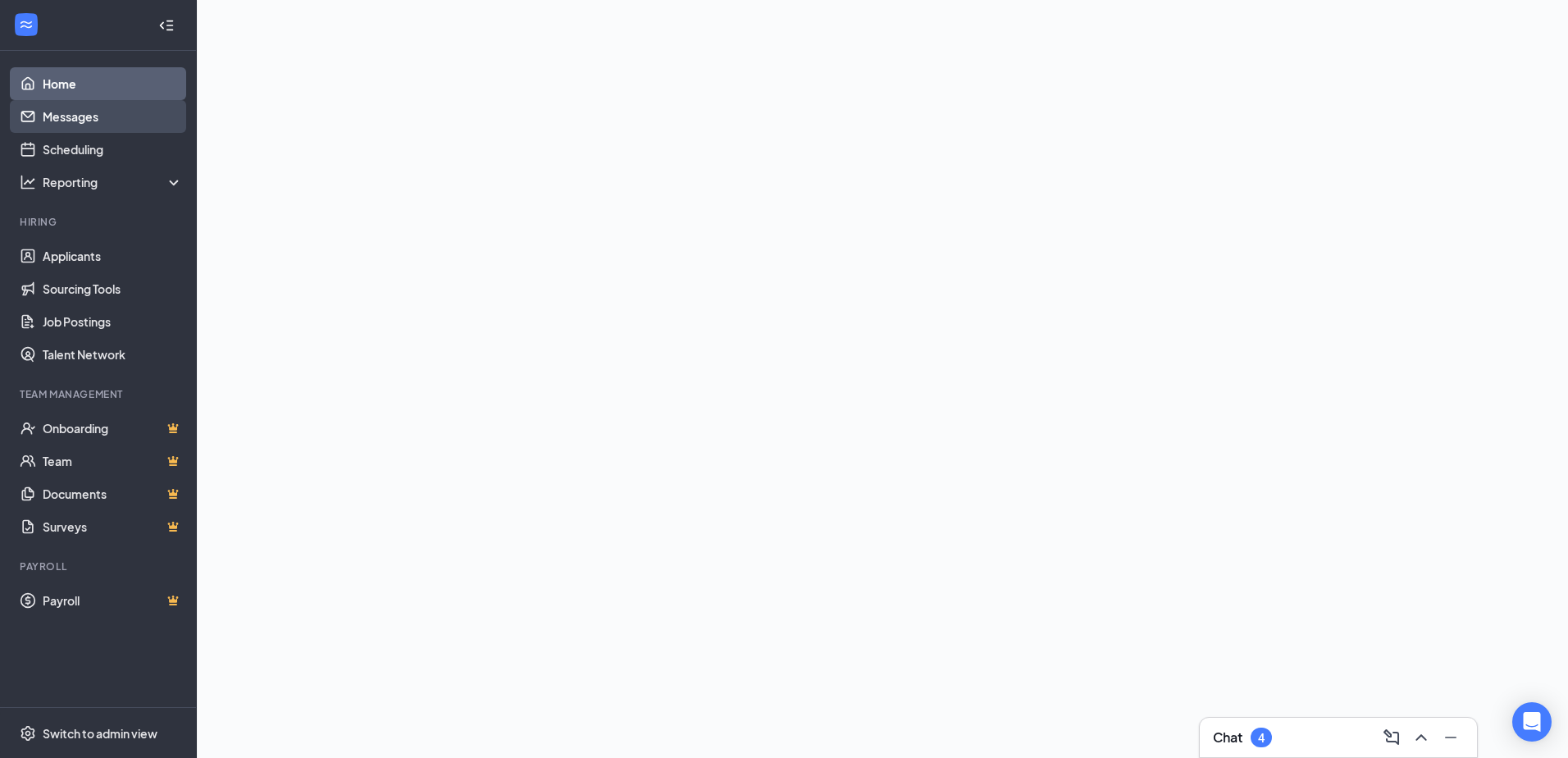
click at [60, 103] on link "Messages" at bounding box center [113, 116] width 140 height 33
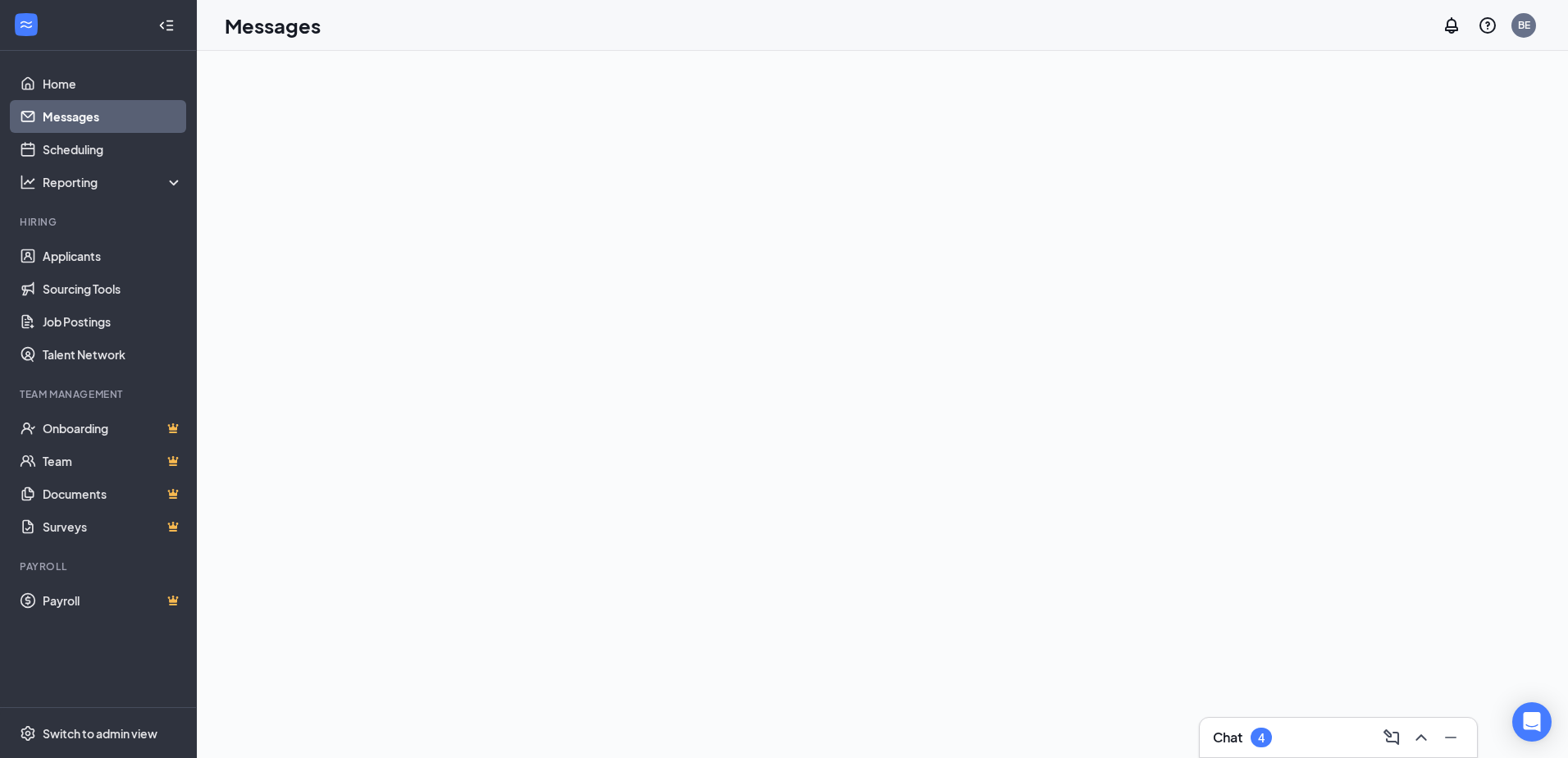
click at [1292, 740] on div "Chat 4" at bounding box center [1337, 737] width 251 height 26
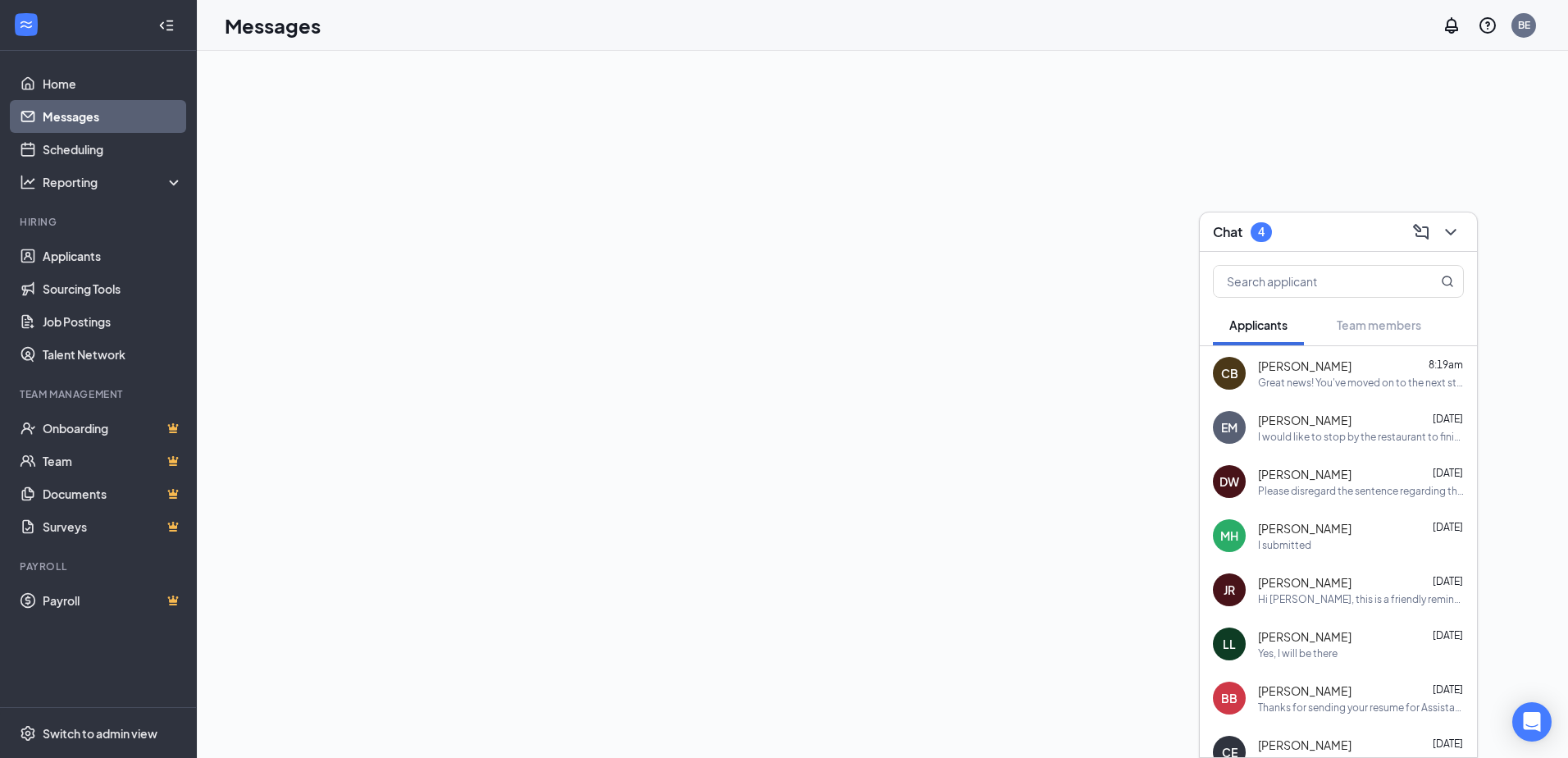
click at [956, 319] on div at bounding box center [882, 404] width 1371 height 707
drag, startPoint x: 627, startPoint y: 343, endPoint x: 54, endPoint y: 80, distance: 630.5
click at [54, 80] on link "Home" at bounding box center [113, 84] width 140 height 33
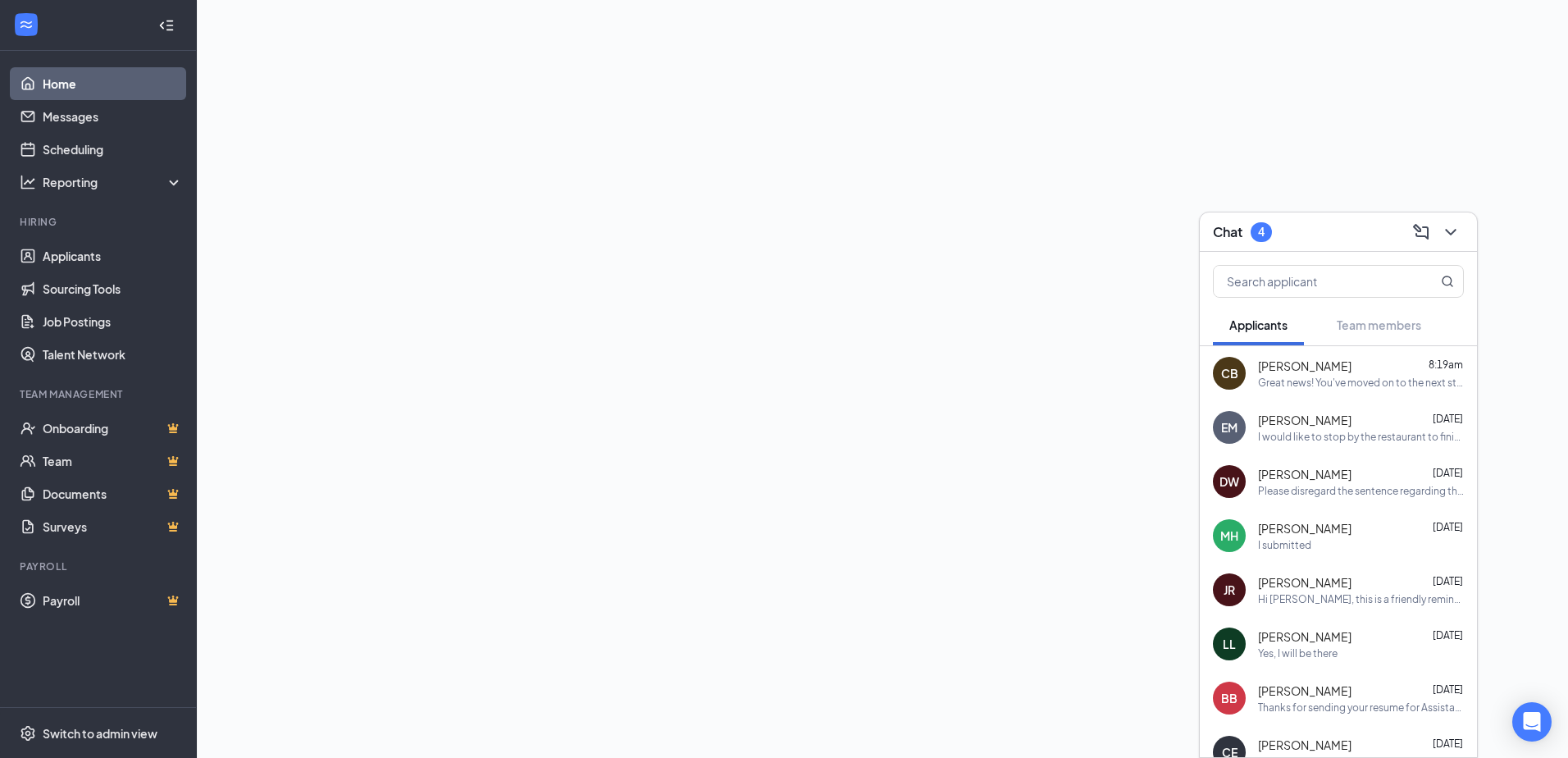
click at [42, 72] on link "Home" at bounding box center [113, 84] width 140 height 33
click at [20, 25] on icon "WorkstreamLogo" at bounding box center [26, 24] width 16 height 16
click at [738, 574] on div at bounding box center [882, 379] width 1371 height 758
click at [1311, 236] on div "Chat 4" at bounding box center [1337, 231] width 251 height 25
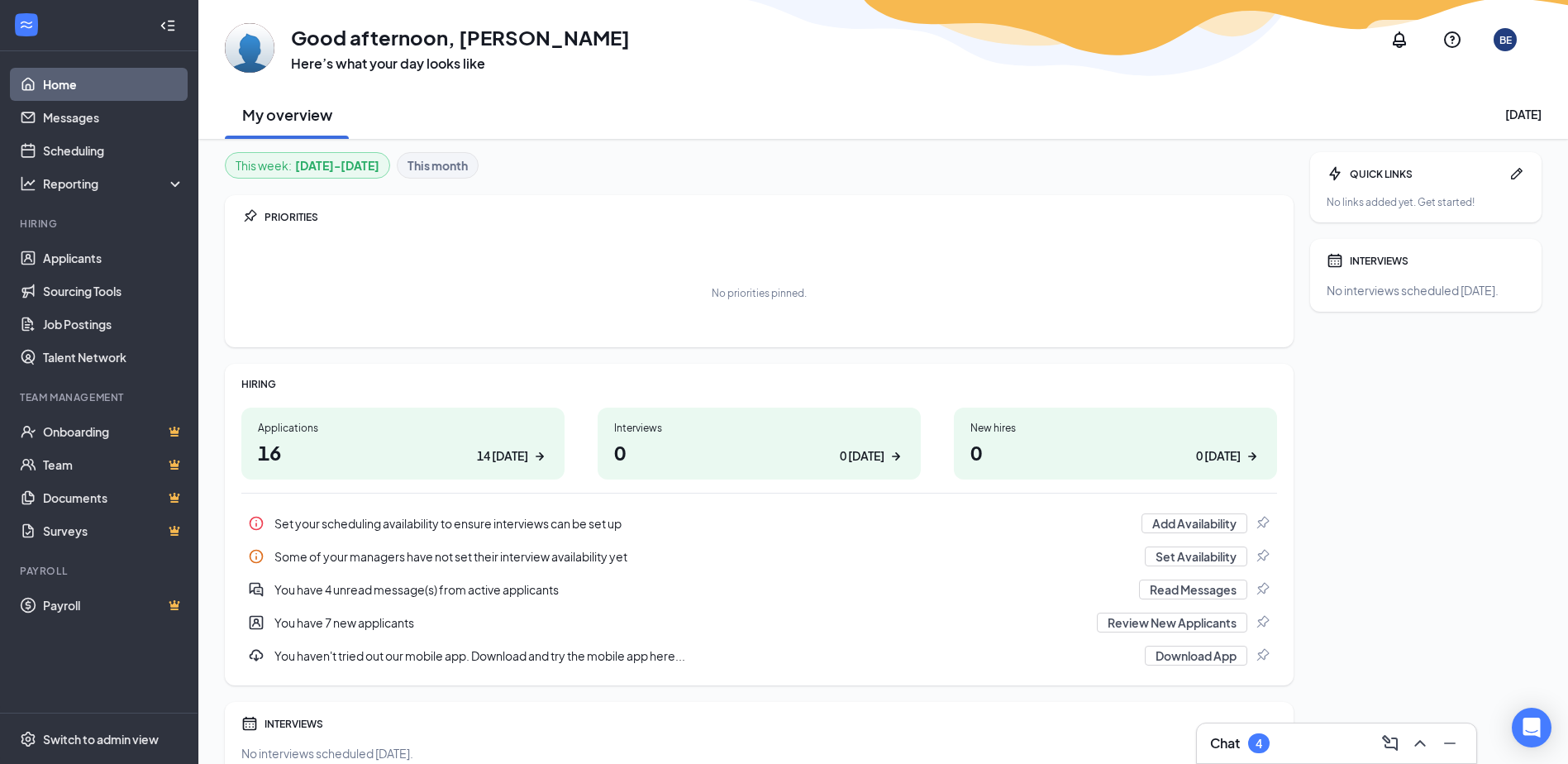
click at [497, 449] on div "14 today" at bounding box center [503, 456] width 52 height 17
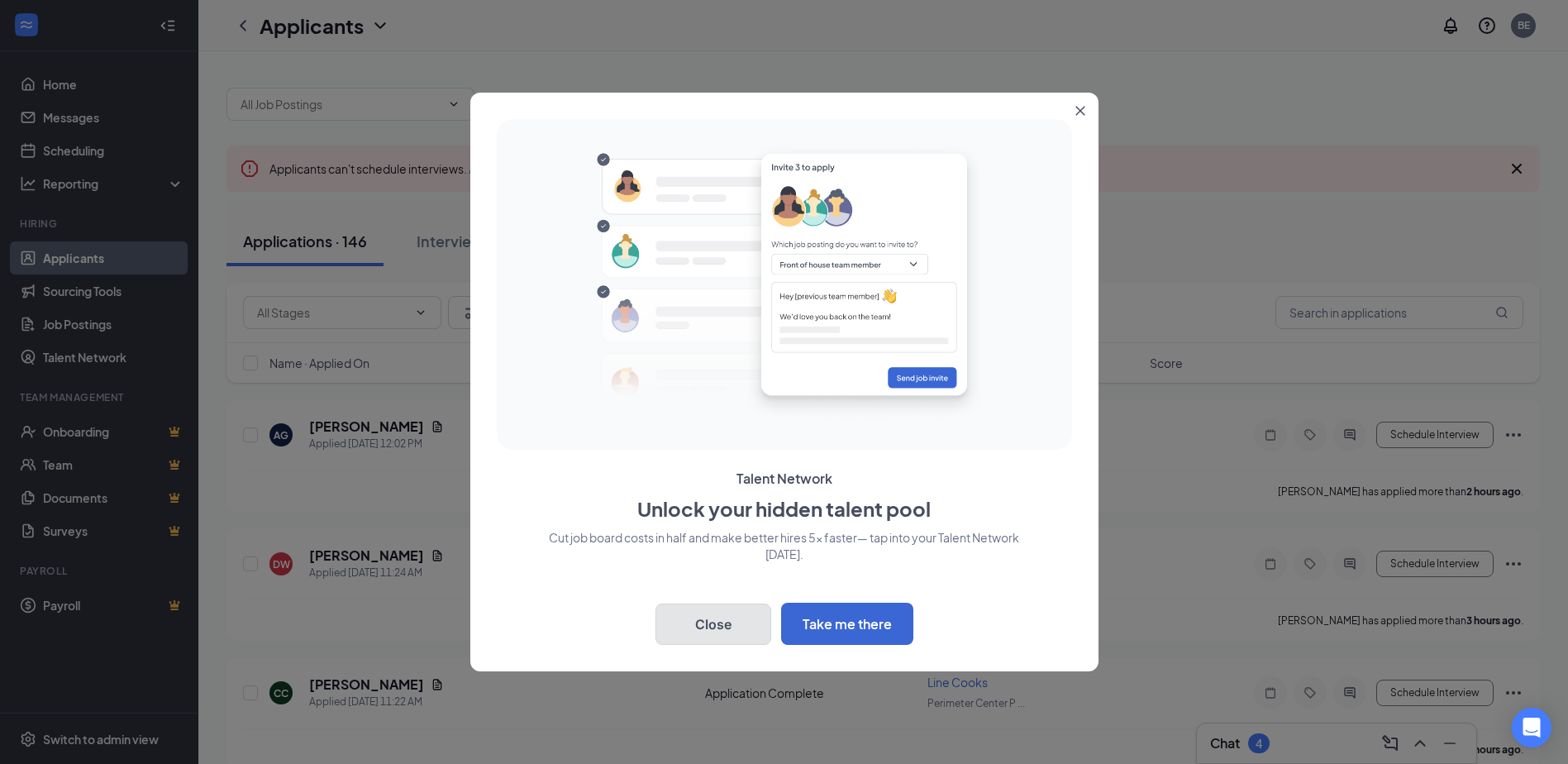
click at [733, 629] on button "Close" at bounding box center [713, 623] width 115 height 41
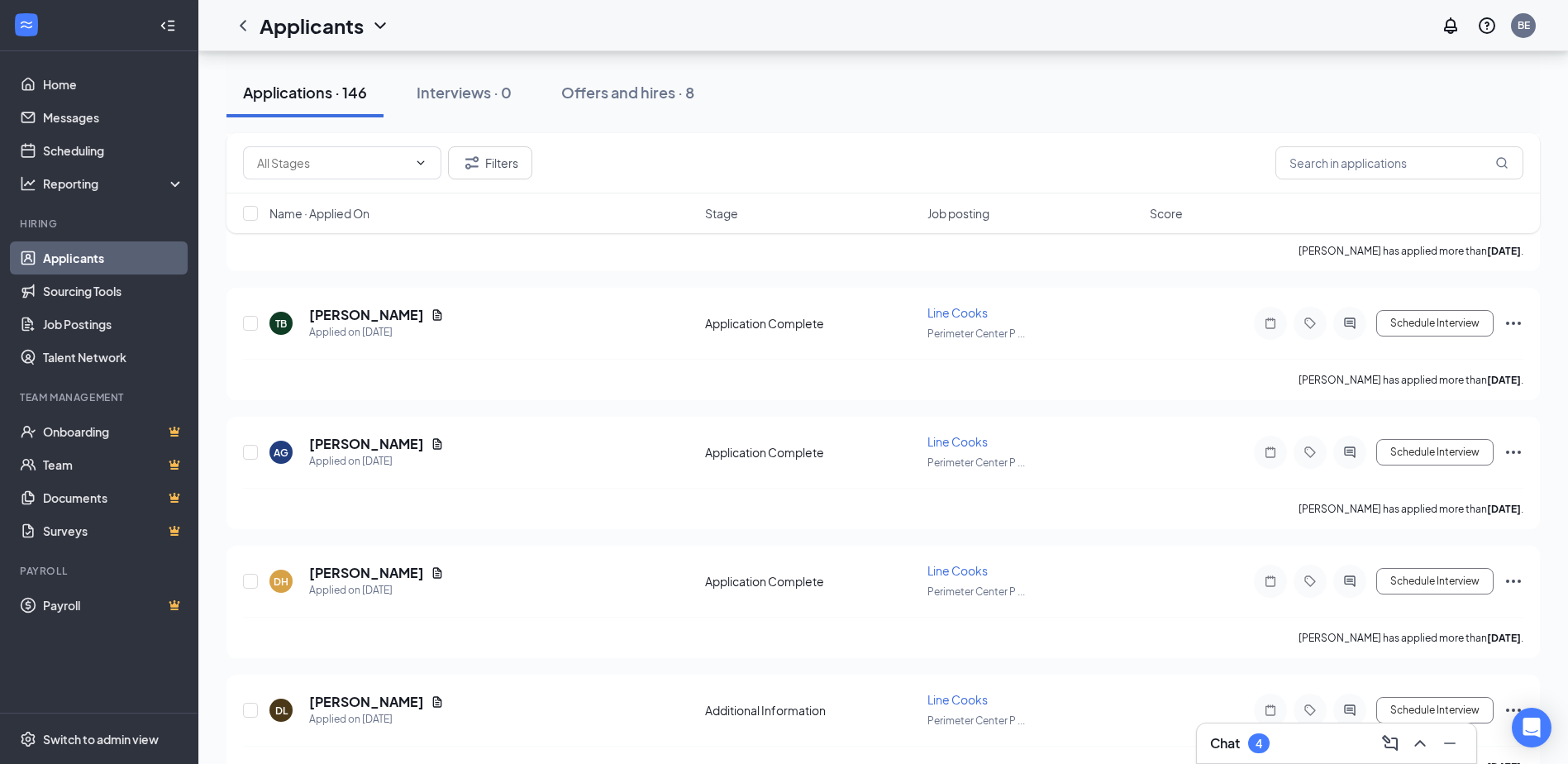
scroll to position [6447, 0]
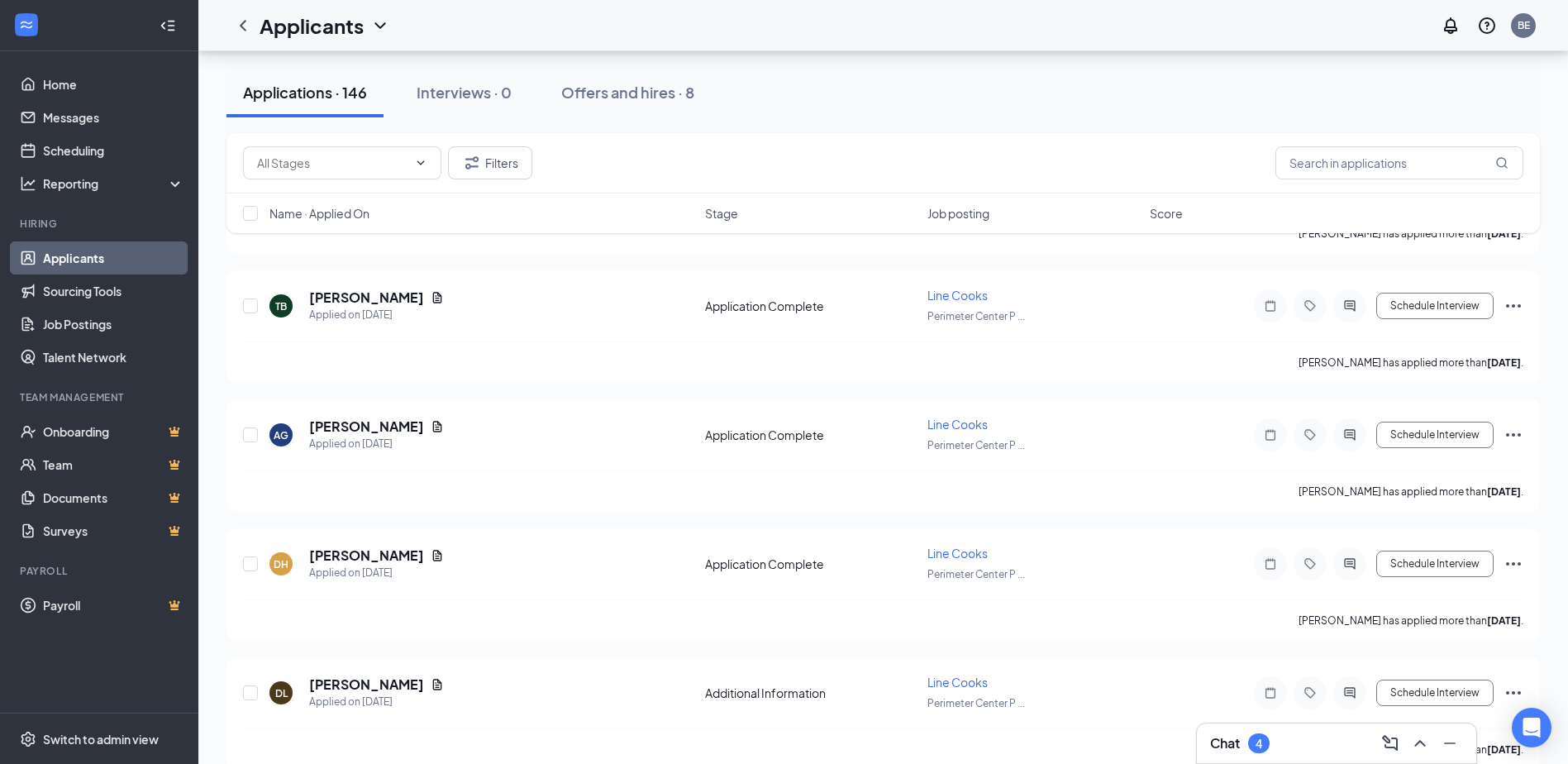
click at [974, 215] on span "Job posting" at bounding box center [958, 212] width 62 height 17
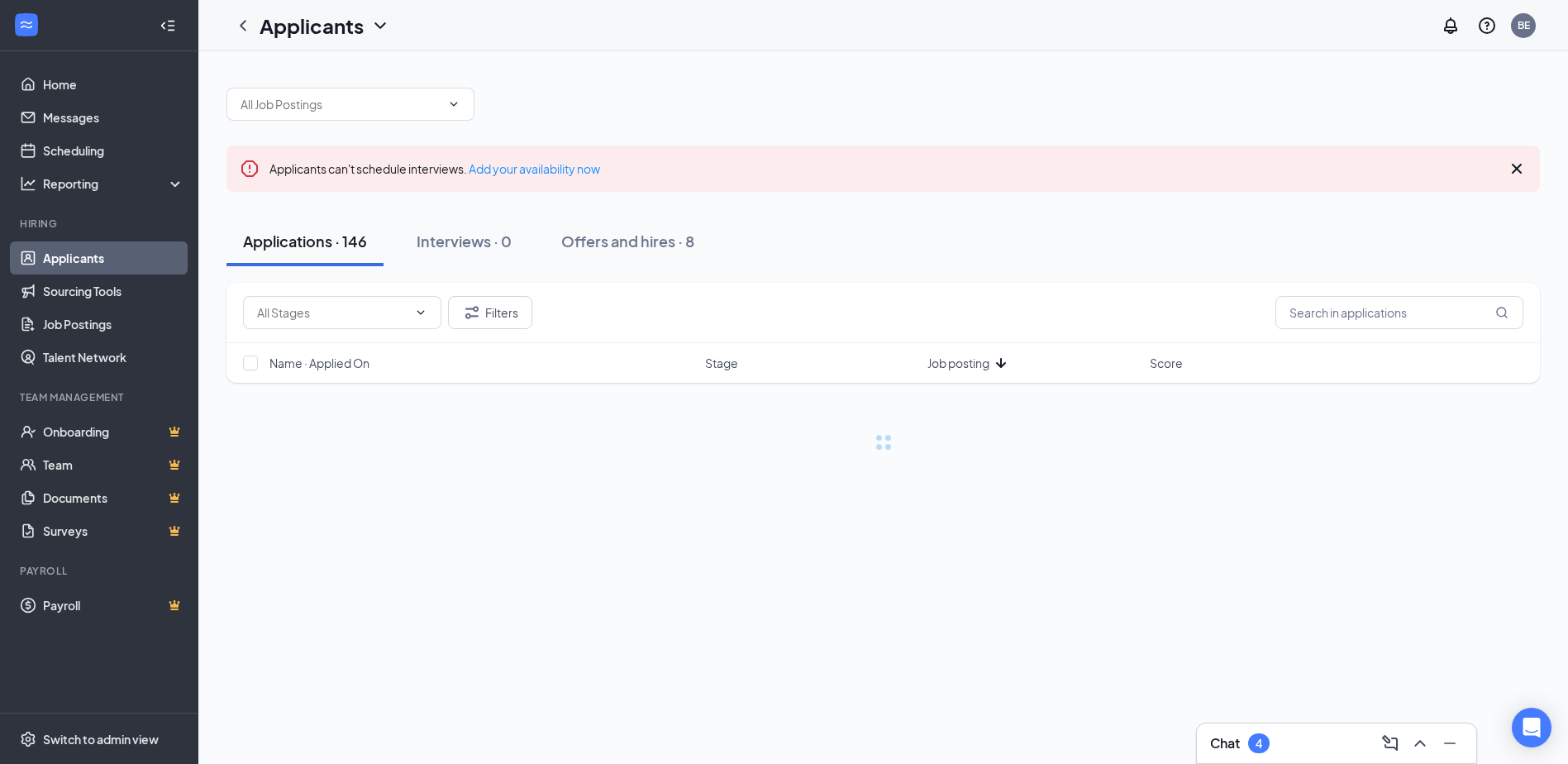
scroll to position [0, 0]
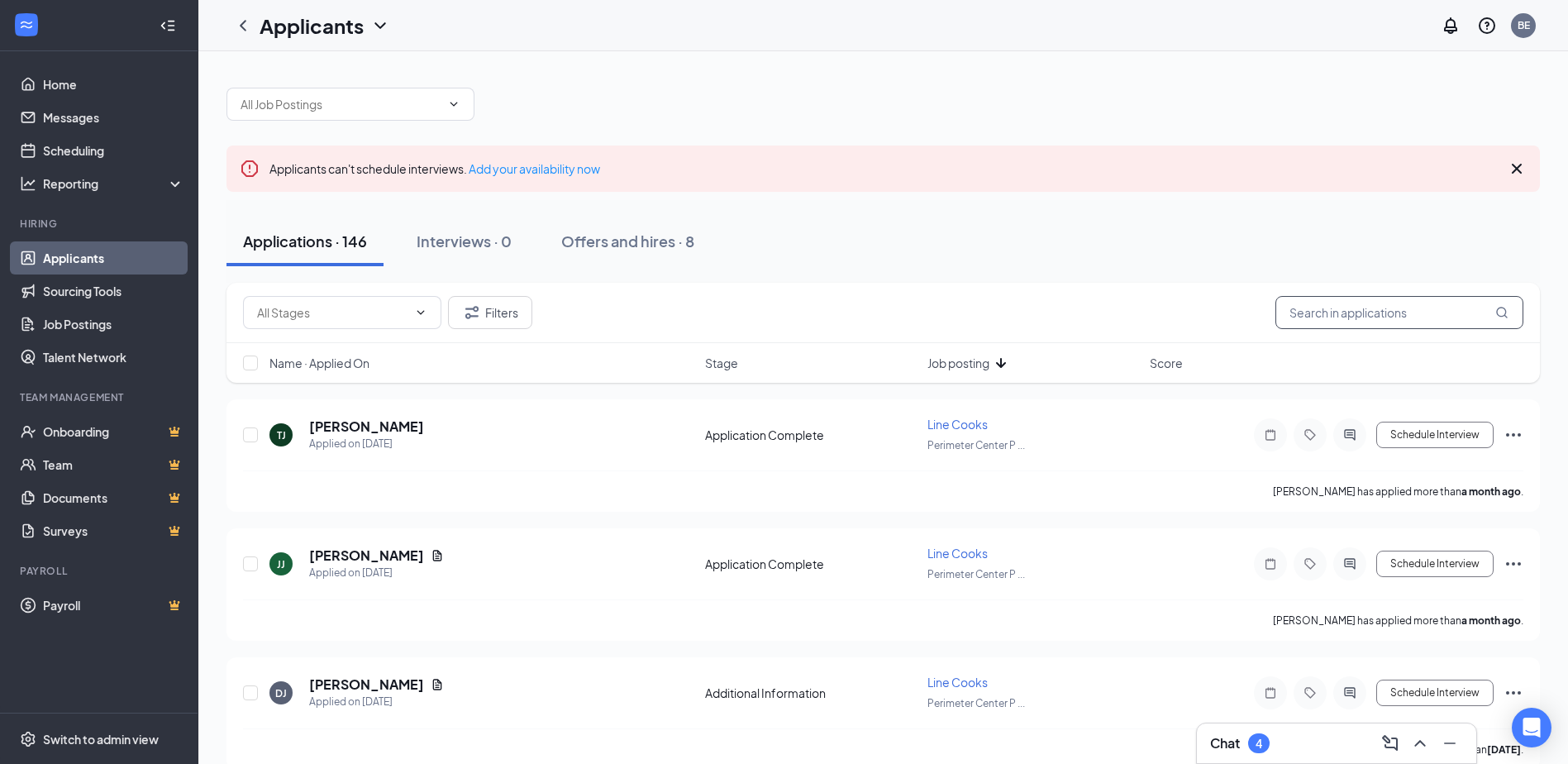
click at [1315, 327] on input "text" at bounding box center [1399, 313] width 248 height 33
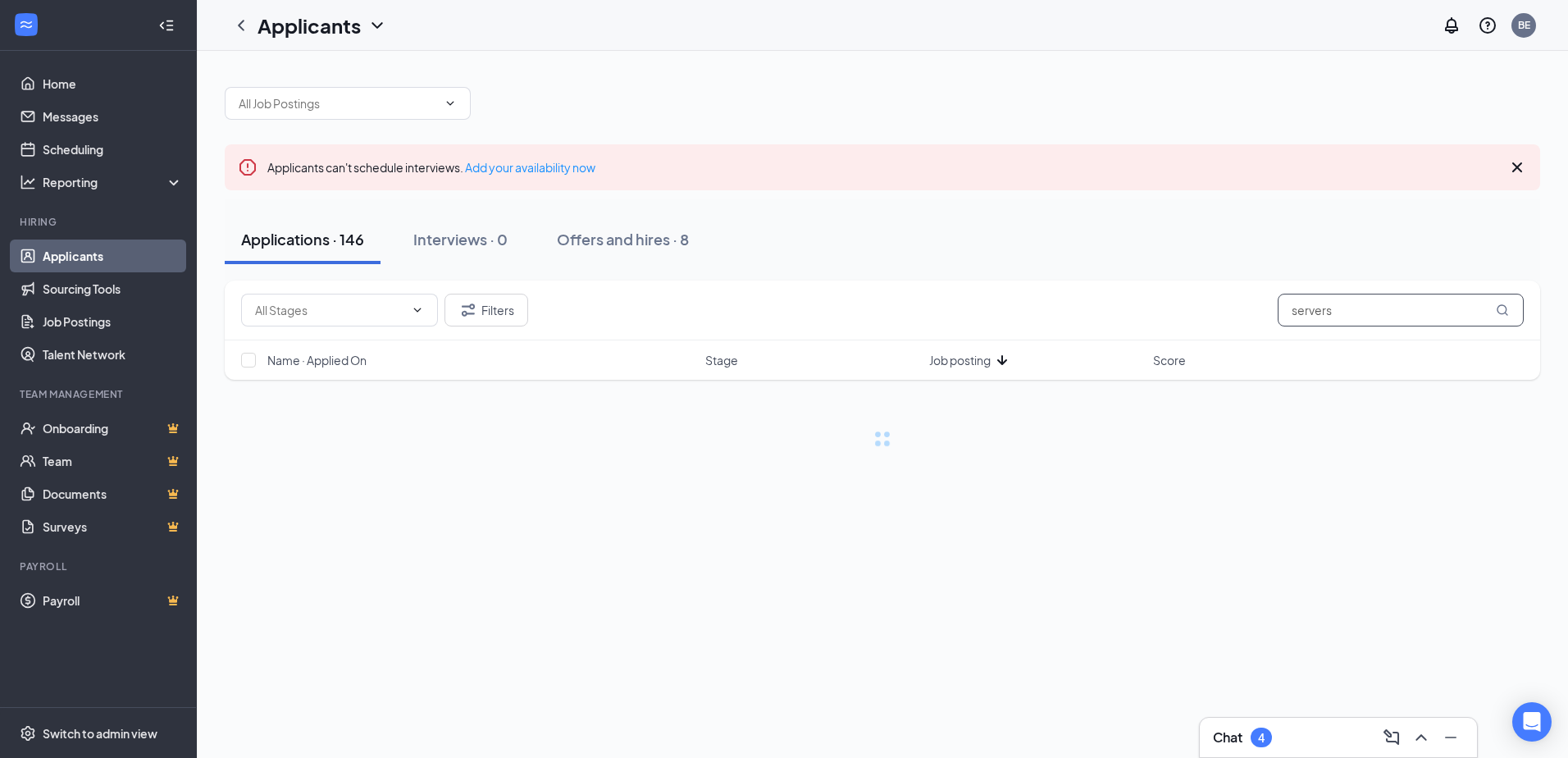
type input "servers"
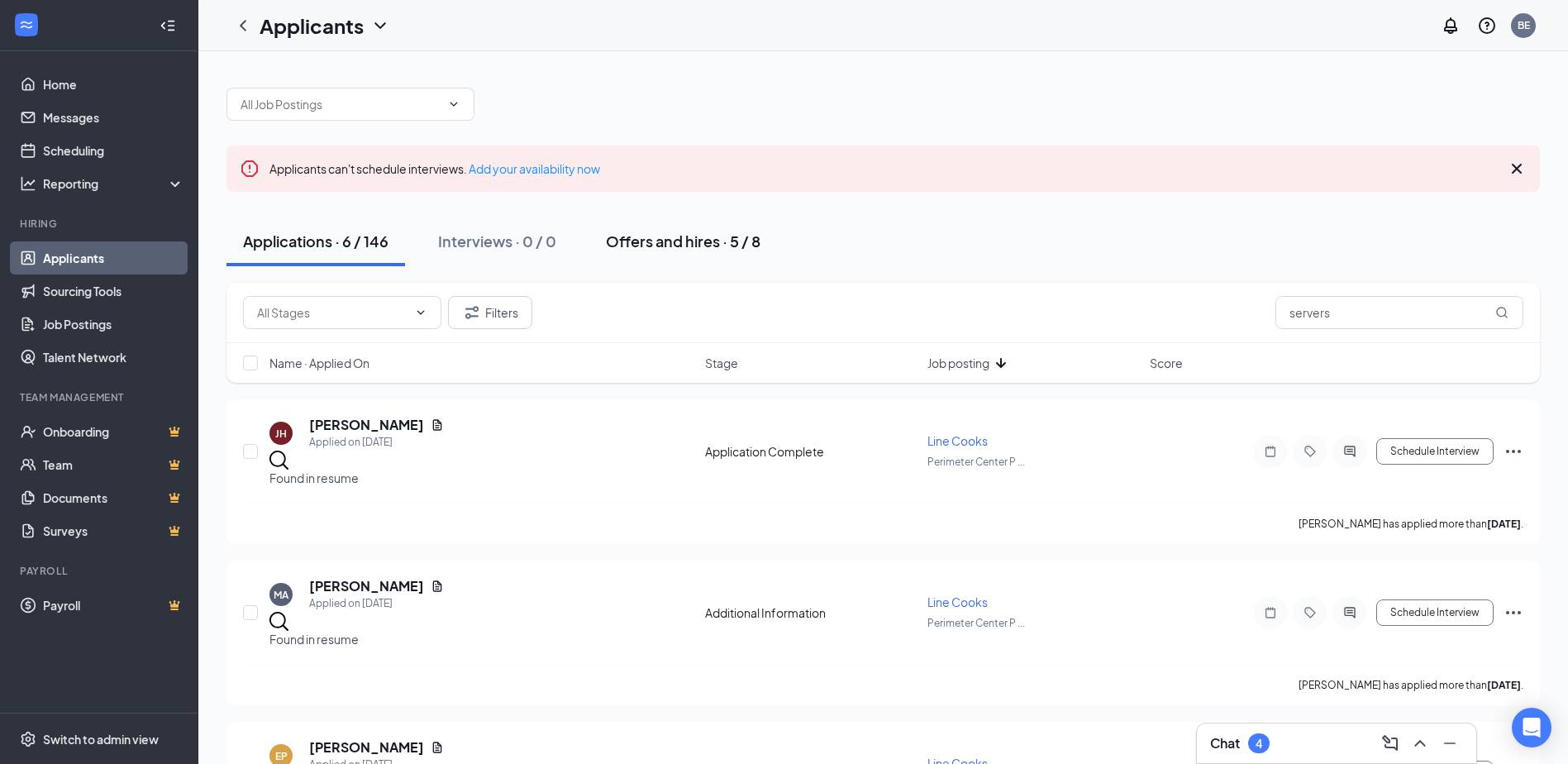
click at [690, 248] on div "Offers and hires · 5 / 8" at bounding box center [683, 241] width 155 height 21
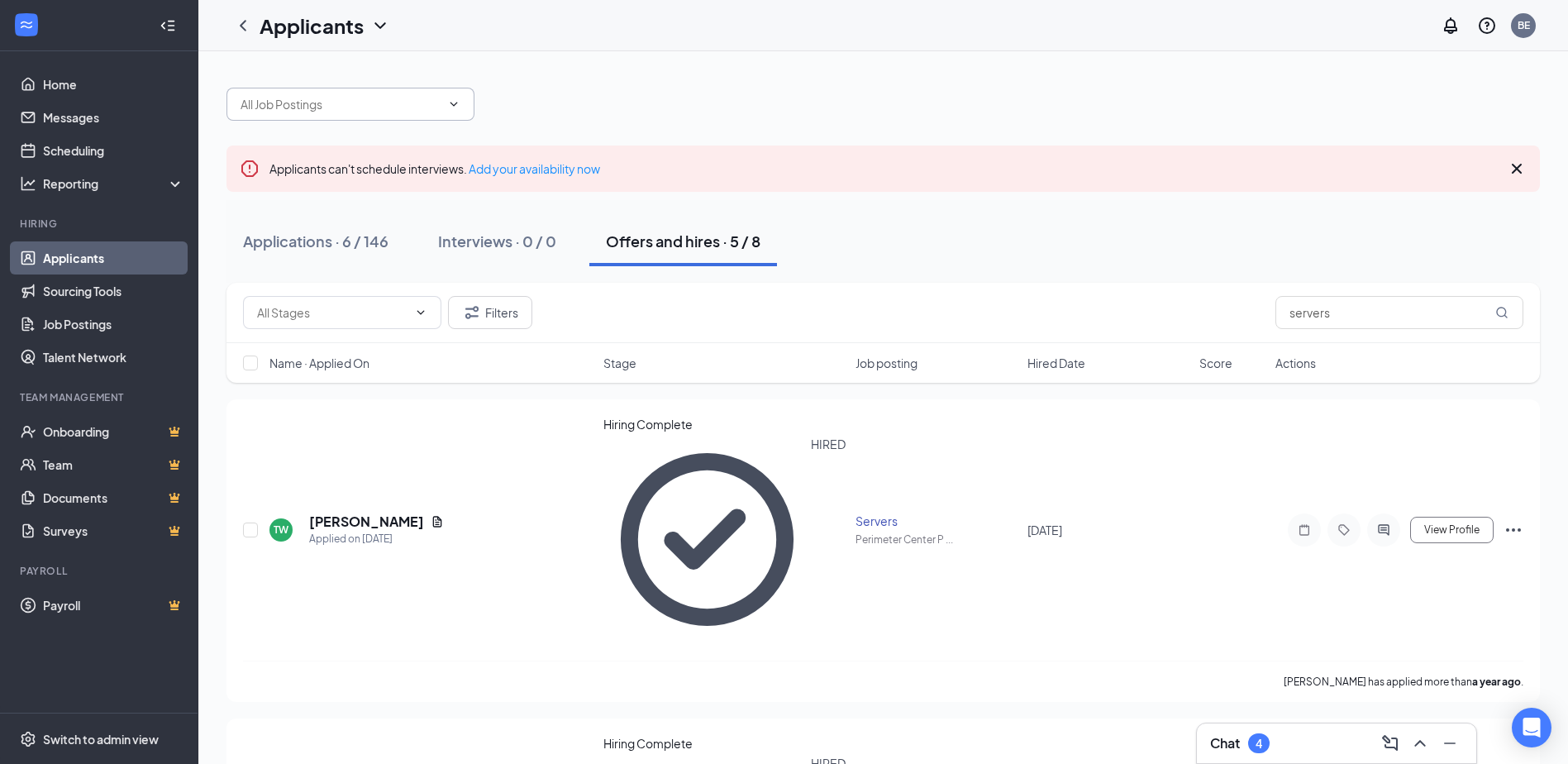
click at [316, 107] on input "text" at bounding box center [340, 104] width 200 height 18
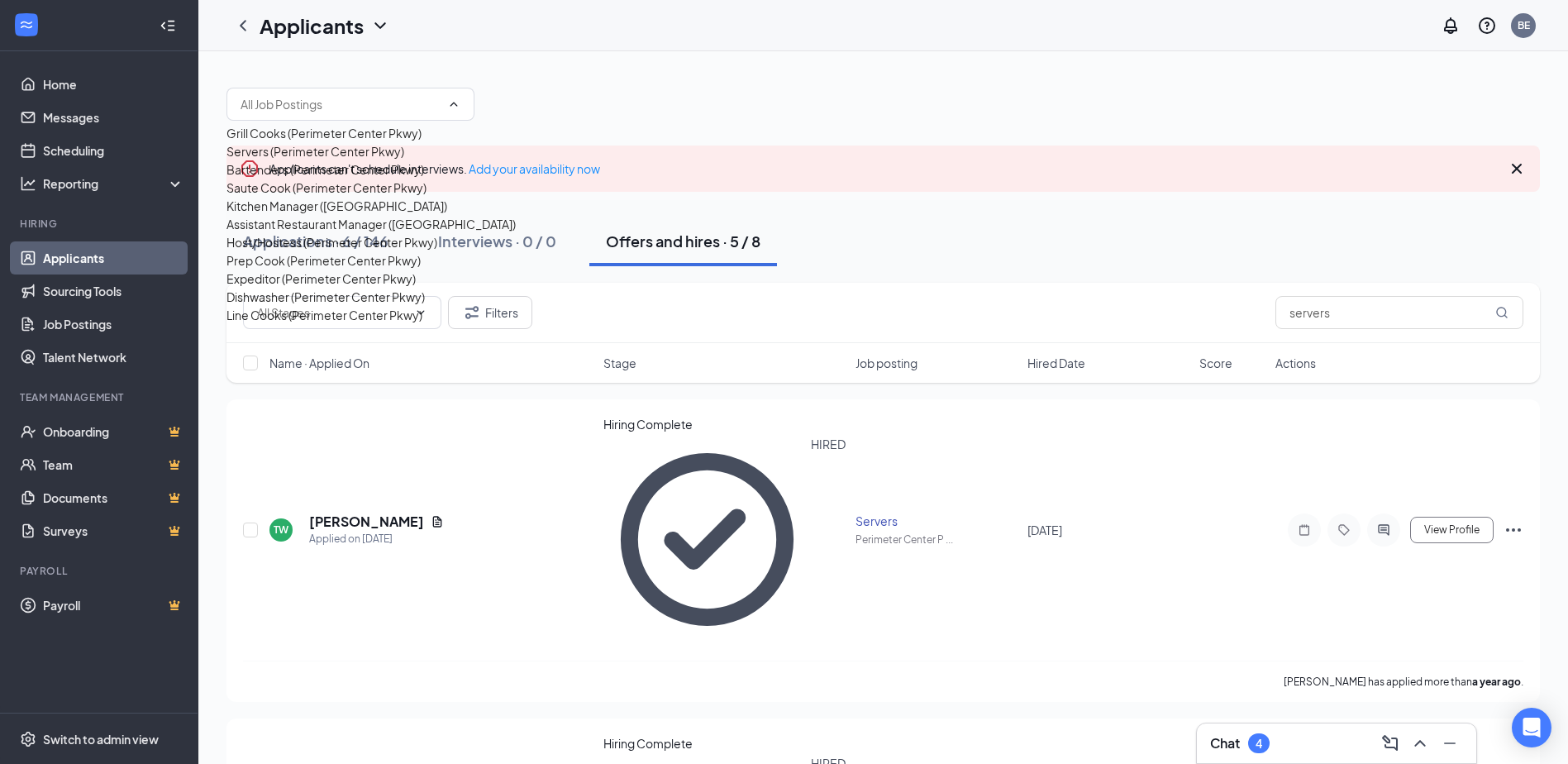
click at [353, 160] on div "Servers (Perimeter Center Pkwy)" at bounding box center [315, 151] width 177 height 18
type input "Servers (Perimeter Center Pkwy)"
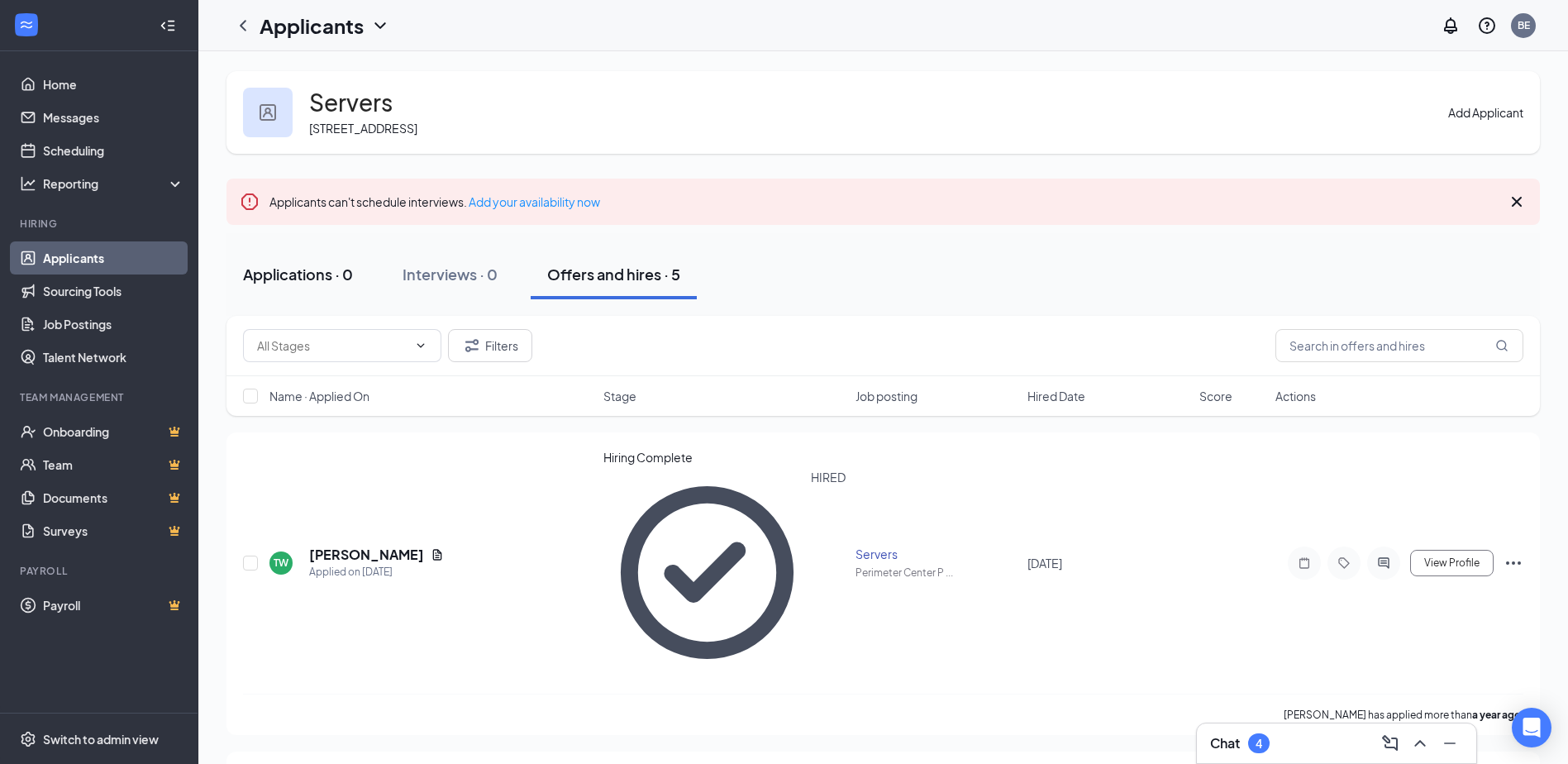
click at [309, 276] on div "Applications · 0" at bounding box center [298, 274] width 110 height 21
